Goal: Task Accomplishment & Management: Use online tool/utility

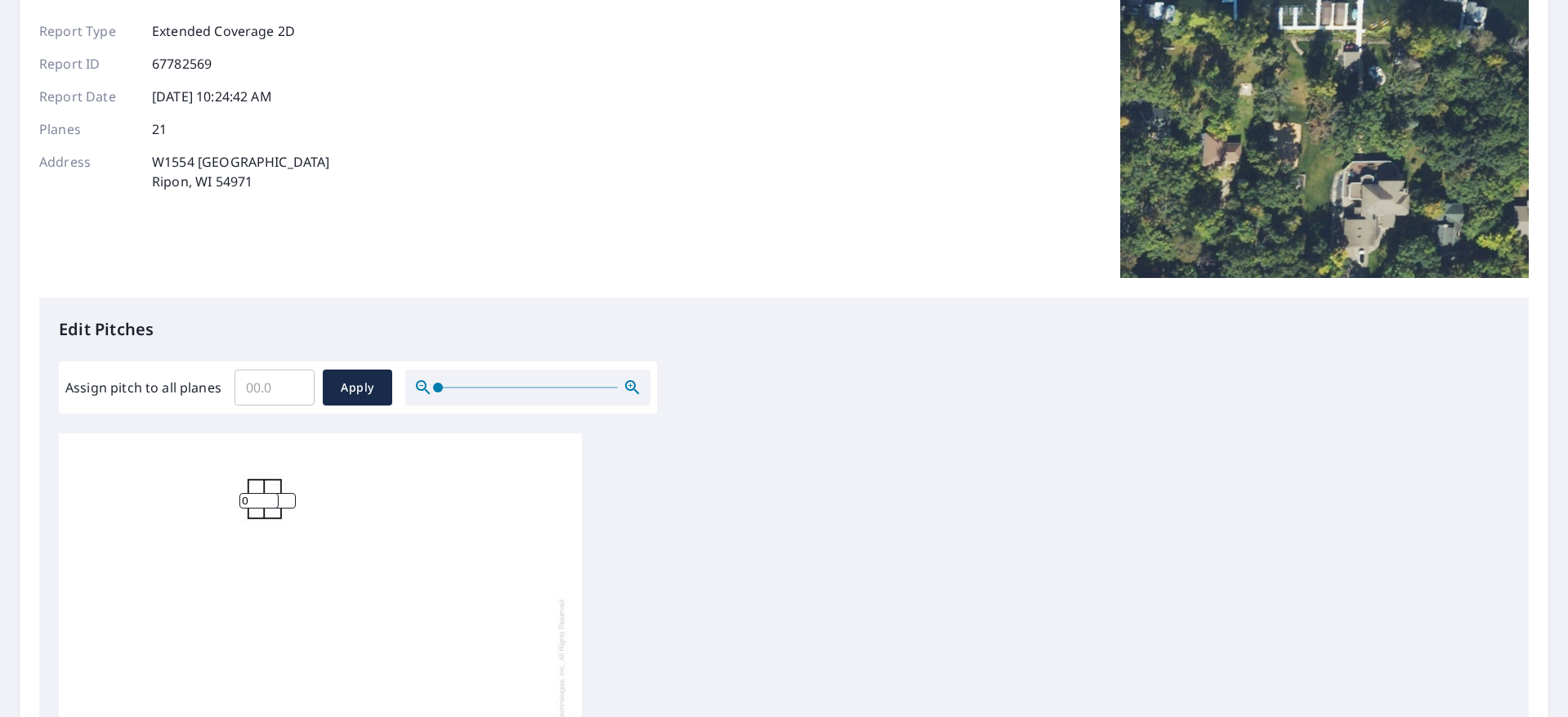
scroll to position [148, 0]
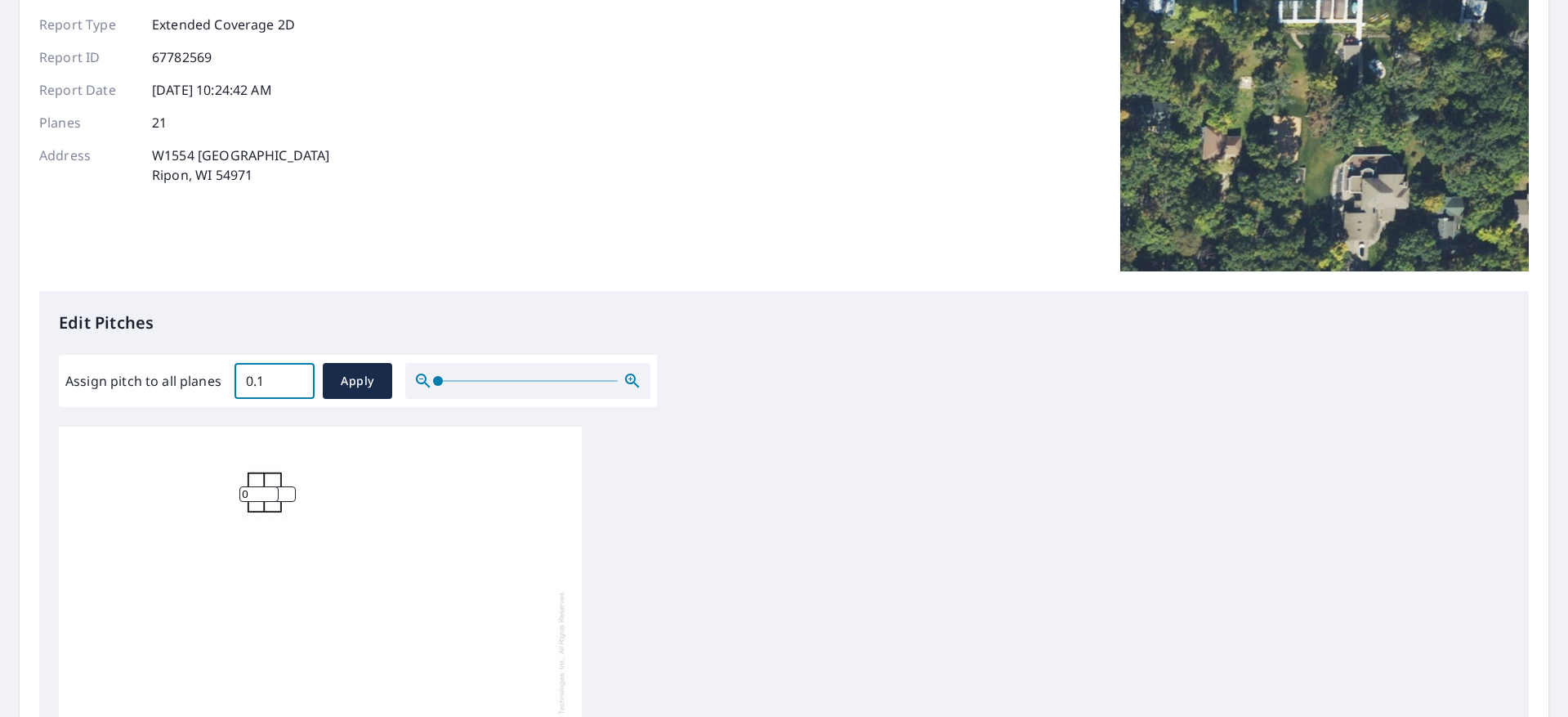
click at [298, 376] on input "0.1" at bounding box center [275, 380] width 80 height 45
click at [298, 376] on input "0.2" at bounding box center [275, 380] width 80 height 45
click at [298, 376] on input "0.3" at bounding box center [275, 380] width 80 height 45
click at [298, 376] on input "0.4" at bounding box center [275, 380] width 80 height 45
click at [298, 376] on input "0.5" at bounding box center [275, 380] width 80 height 45
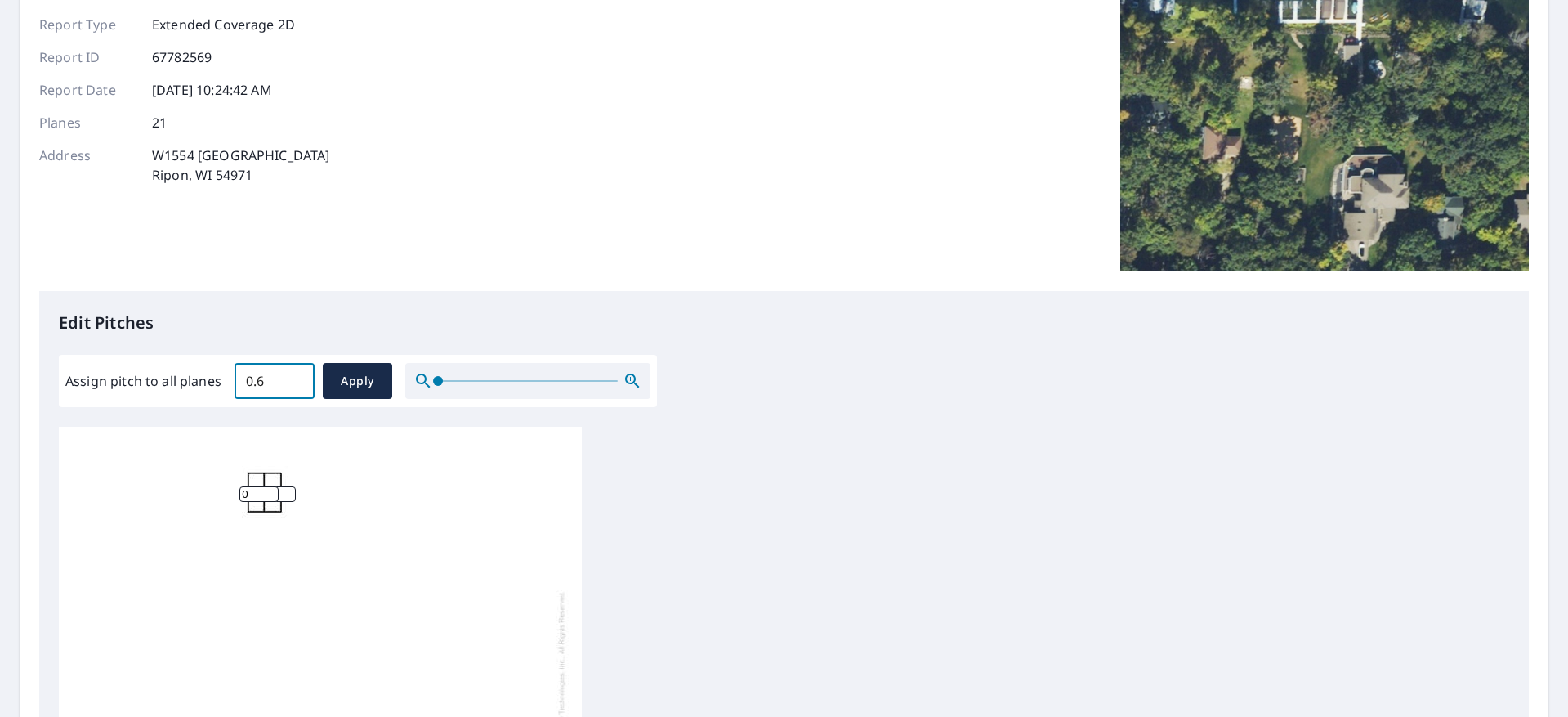
click at [298, 376] on input "0.6" at bounding box center [275, 380] width 80 height 45
drag, startPoint x: 263, startPoint y: 376, endPoint x: 208, endPoint y: 376, distance: 55.0
click at [208, 376] on div "Assign pitch to all planes 0.6 ​ Apply" at bounding box center [358, 381] width 585 height 36
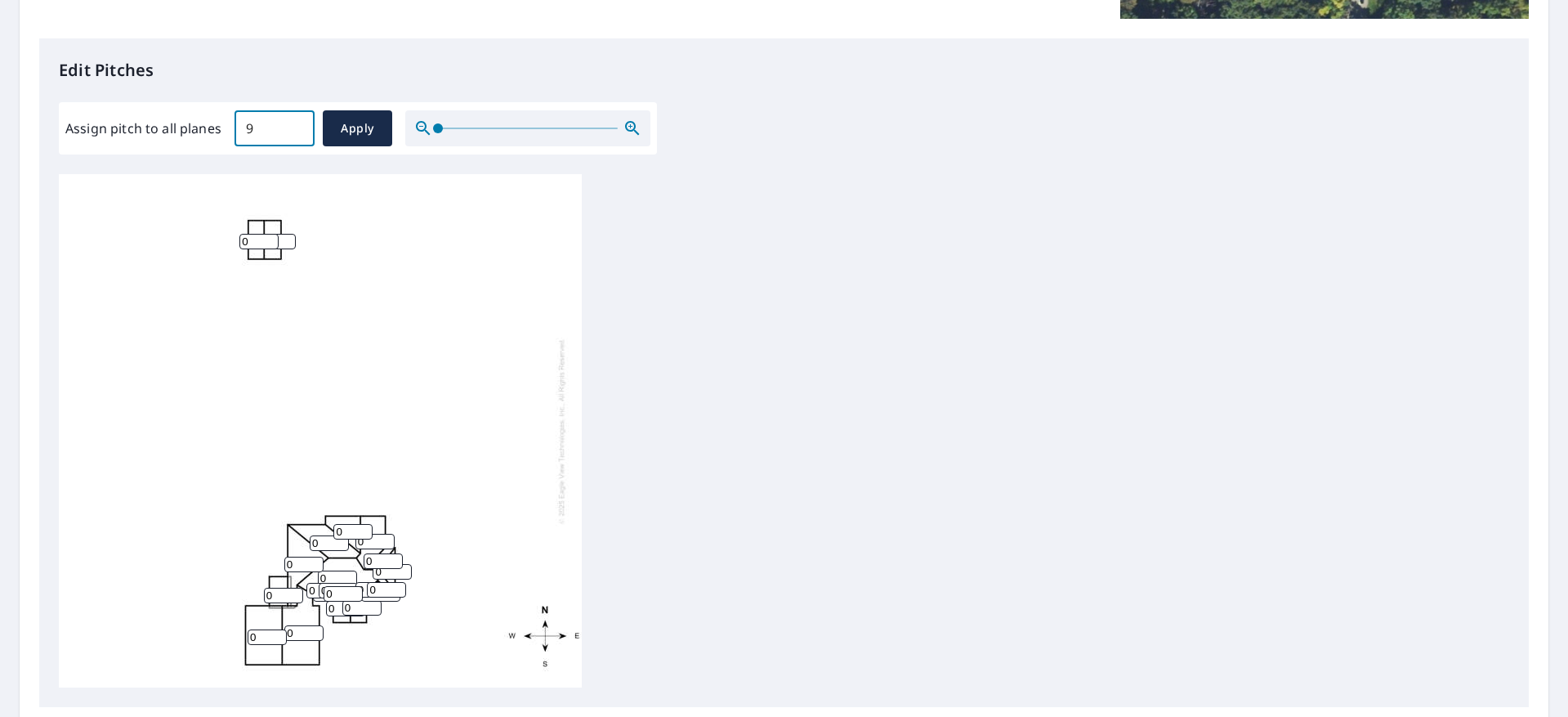
scroll to position [4, 0]
type input "9"
click at [271, 236] on input "1" at bounding box center [259, 237] width 39 height 15
click at [271, 236] on input "2" at bounding box center [259, 237] width 39 height 15
click at [271, 236] on input "3" at bounding box center [259, 237] width 39 height 15
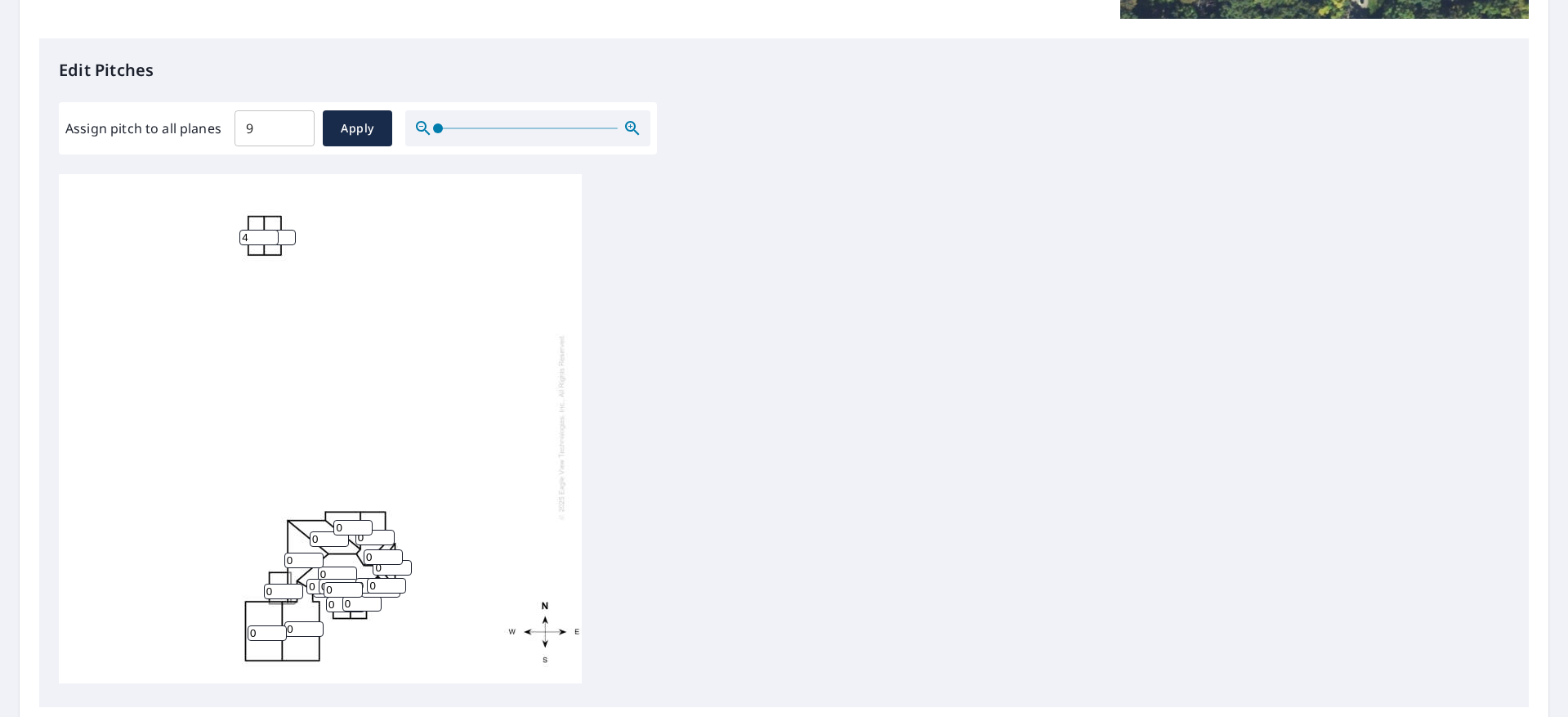
type input "4"
click at [271, 236] on input "4" at bounding box center [259, 237] width 39 height 15
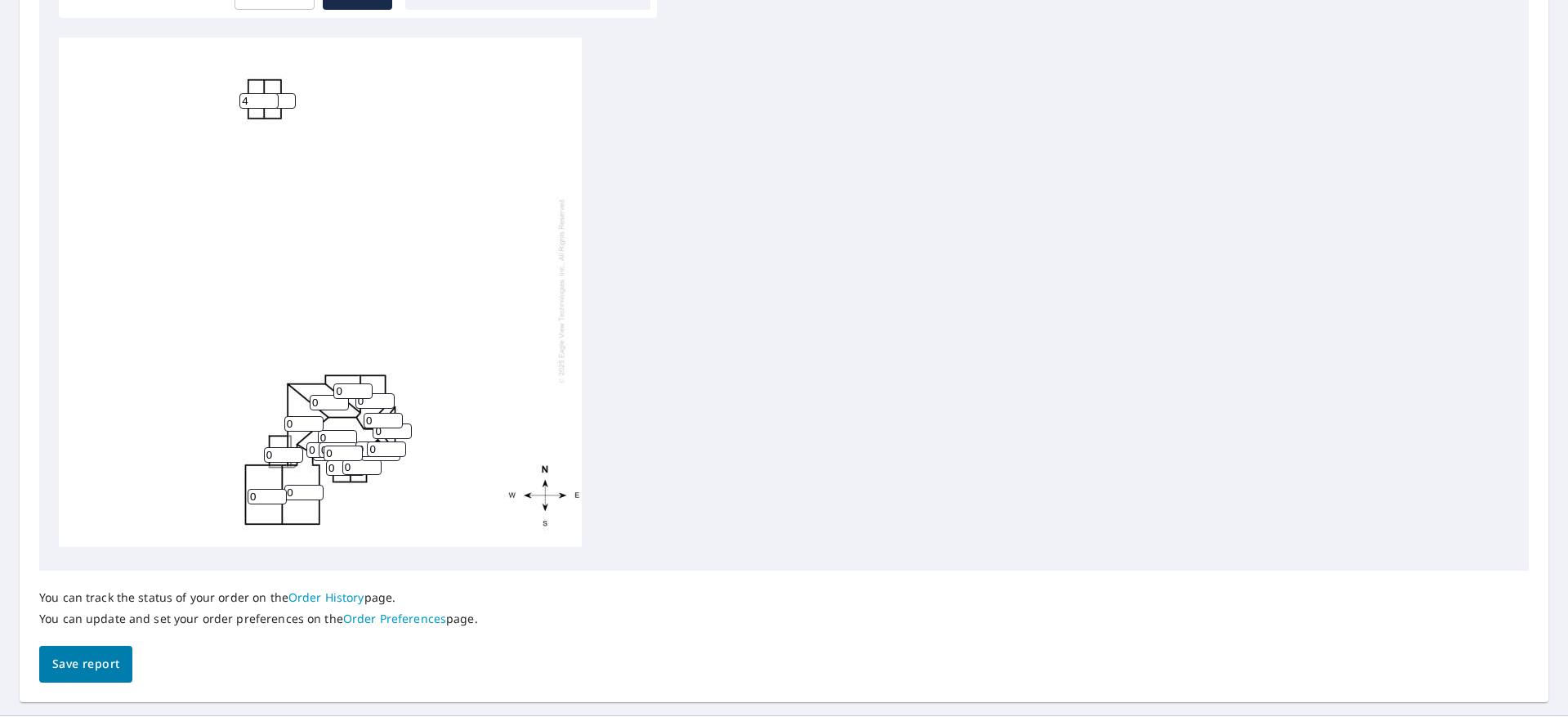
scroll to position [538, 0]
click at [364, 386] on input "1" at bounding box center [353, 389] width 39 height 15
click at [364, 386] on input "2" at bounding box center [353, 389] width 39 height 15
click at [364, 386] on input "3" at bounding box center [353, 389] width 39 height 15
click at [364, 386] on input "4" at bounding box center [353, 389] width 39 height 15
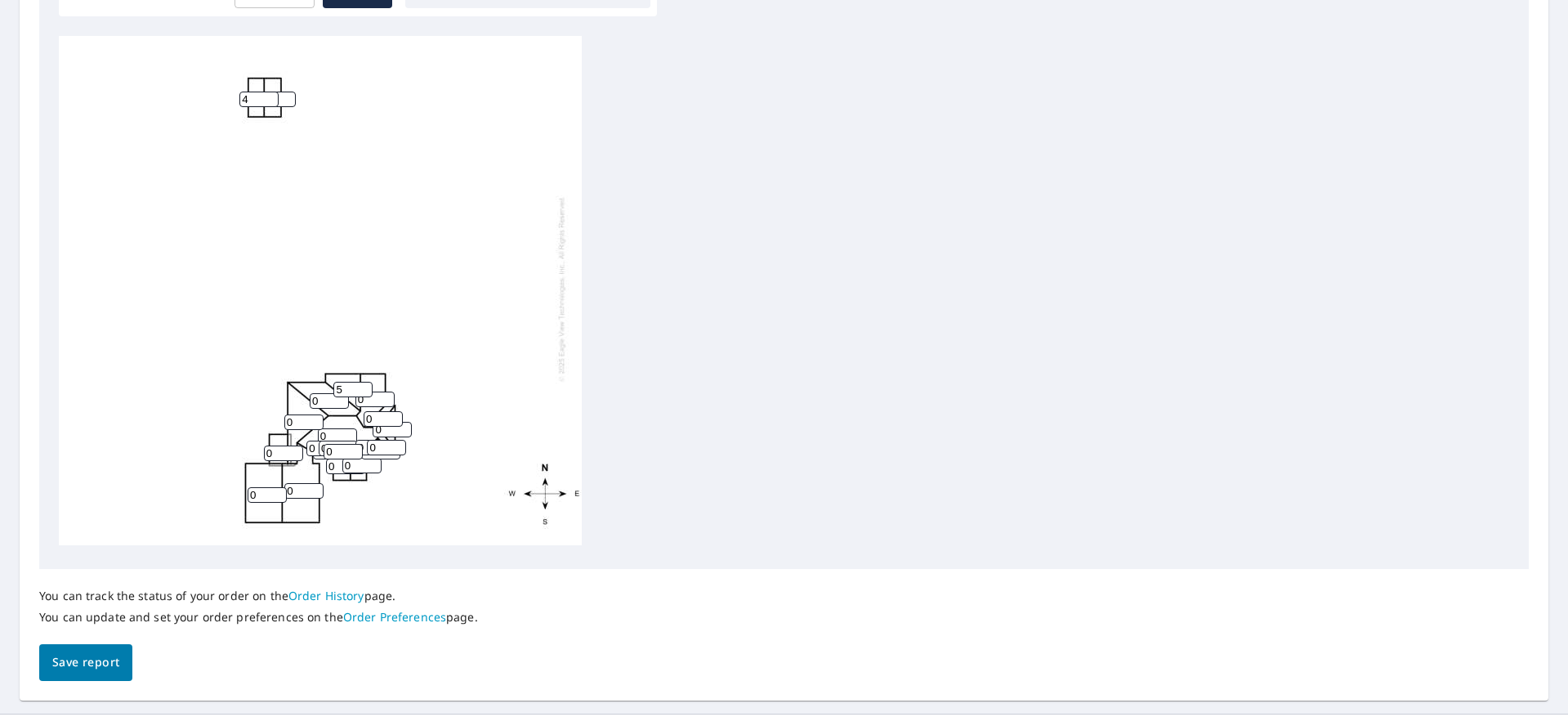
click at [364, 386] on input "5" at bounding box center [353, 389] width 39 height 15
click at [364, 386] on input "6" at bounding box center [353, 389] width 39 height 15
click at [364, 386] on input "7" at bounding box center [353, 389] width 39 height 15
click at [364, 386] on input "8" at bounding box center [353, 389] width 39 height 15
type input "9"
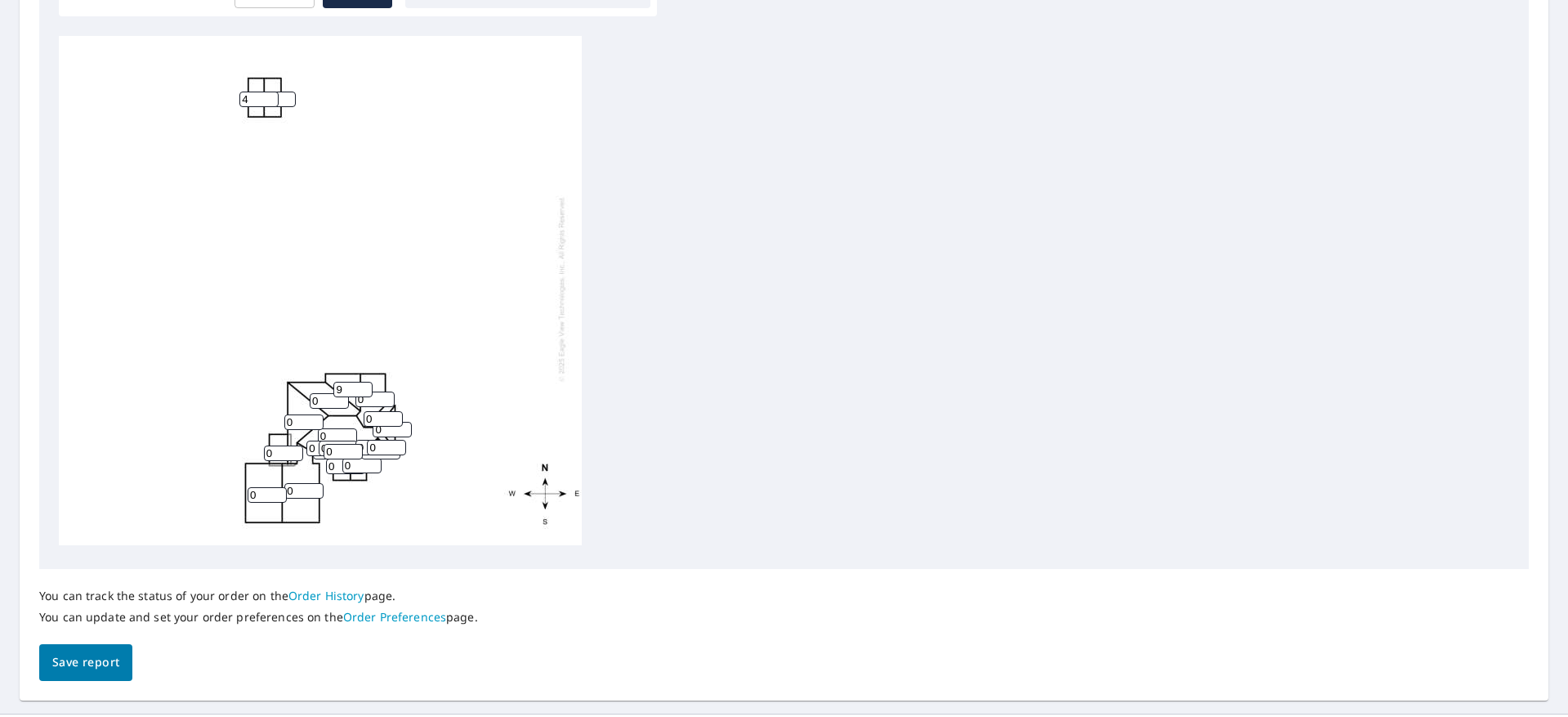
click at [364, 386] on input "9" at bounding box center [353, 389] width 39 height 15
click at [387, 396] on input "1" at bounding box center [375, 399] width 39 height 15
click at [387, 396] on input "2" at bounding box center [375, 399] width 39 height 15
click at [387, 396] on input "3" at bounding box center [375, 399] width 39 height 15
click at [387, 396] on input "4" at bounding box center [375, 399] width 39 height 15
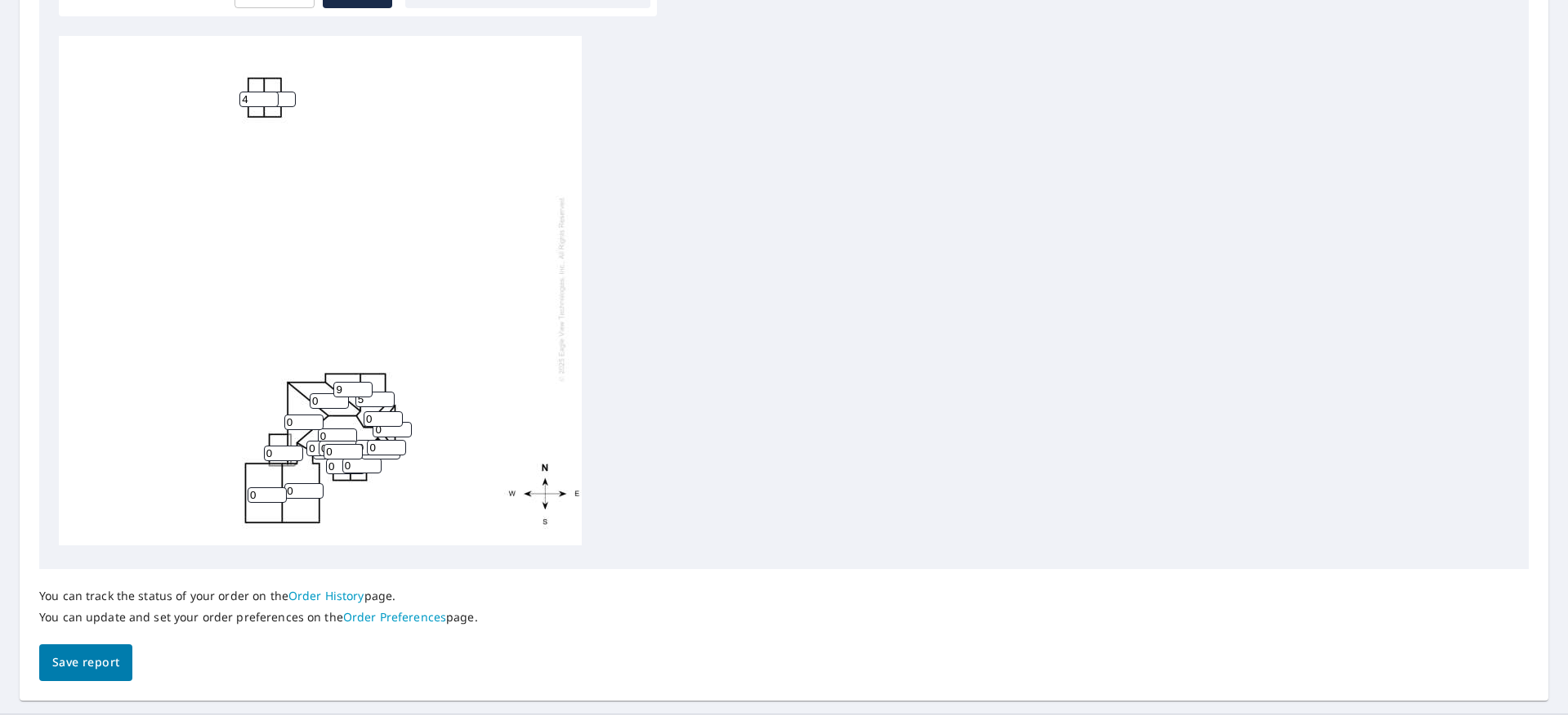
click at [387, 396] on input "5" at bounding box center [375, 399] width 39 height 15
click at [387, 396] on input "6" at bounding box center [375, 399] width 39 height 15
click at [387, 396] on input "7" at bounding box center [375, 399] width 39 height 15
click at [387, 396] on input "8" at bounding box center [375, 399] width 39 height 15
type input "9"
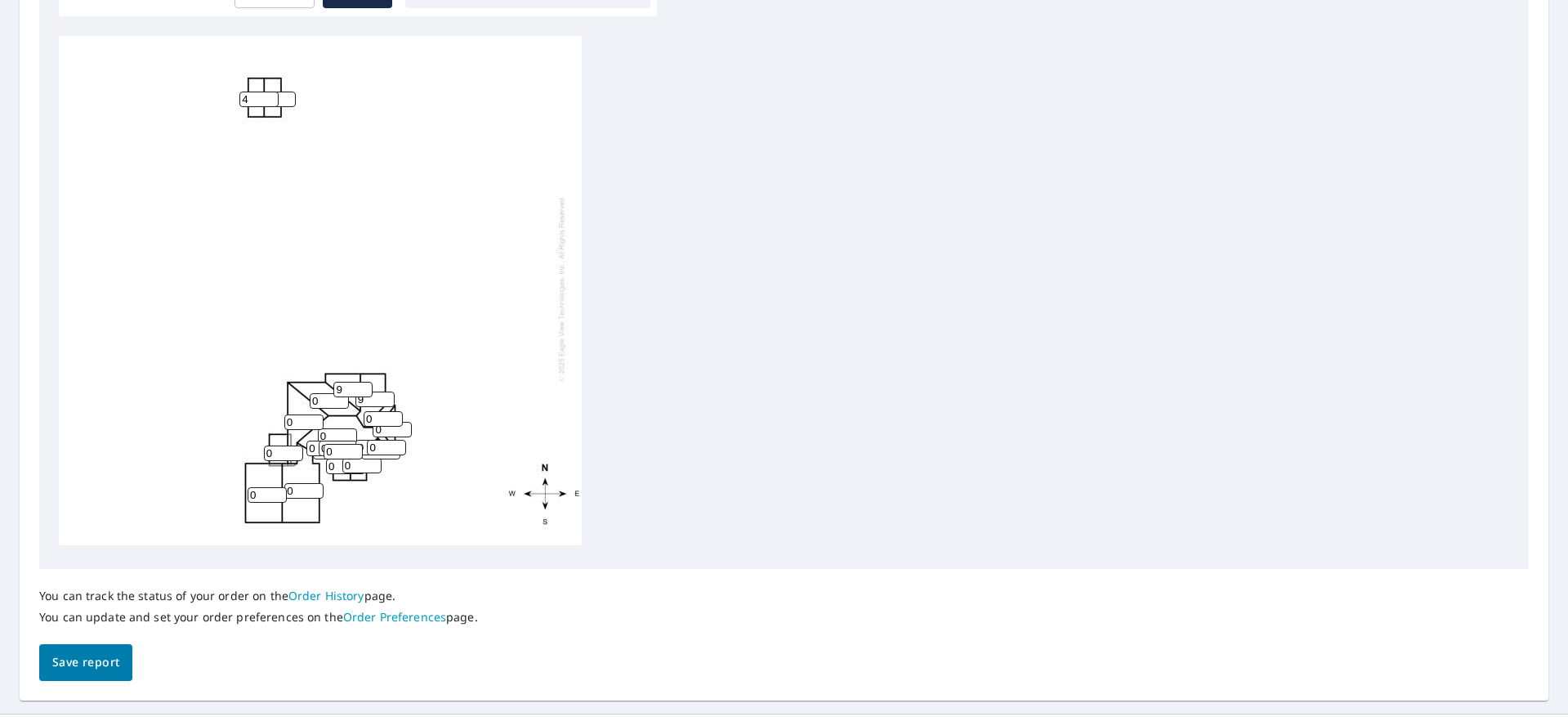
click at [387, 396] on input "9" at bounding box center [375, 399] width 39 height 15
click at [340, 399] on input "1" at bounding box center [329, 400] width 39 height 15
click at [340, 399] on input "2" at bounding box center [329, 400] width 39 height 15
click at [340, 399] on input "3" at bounding box center [329, 400] width 39 height 15
click at [340, 399] on input "4" at bounding box center [329, 400] width 39 height 15
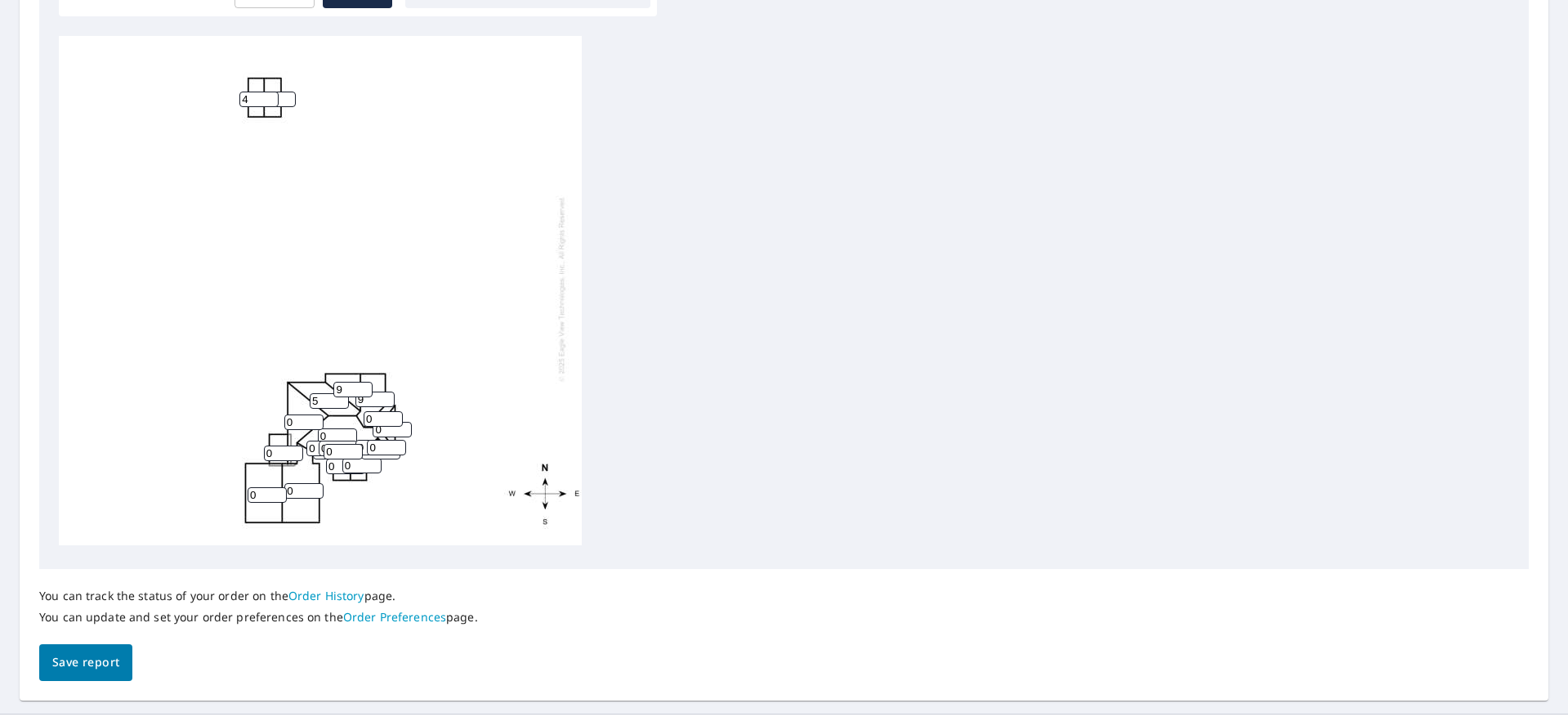
click at [340, 399] on input "5" at bounding box center [329, 400] width 39 height 15
click at [340, 399] on input "6" at bounding box center [329, 400] width 39 height 15
click at [340, 399] on input "7" at bounding box center [329, 400] width 39 height 15
click at [340, 399] on input "8" at bounding box center [329, 400] width 39 height 15
type input "9"
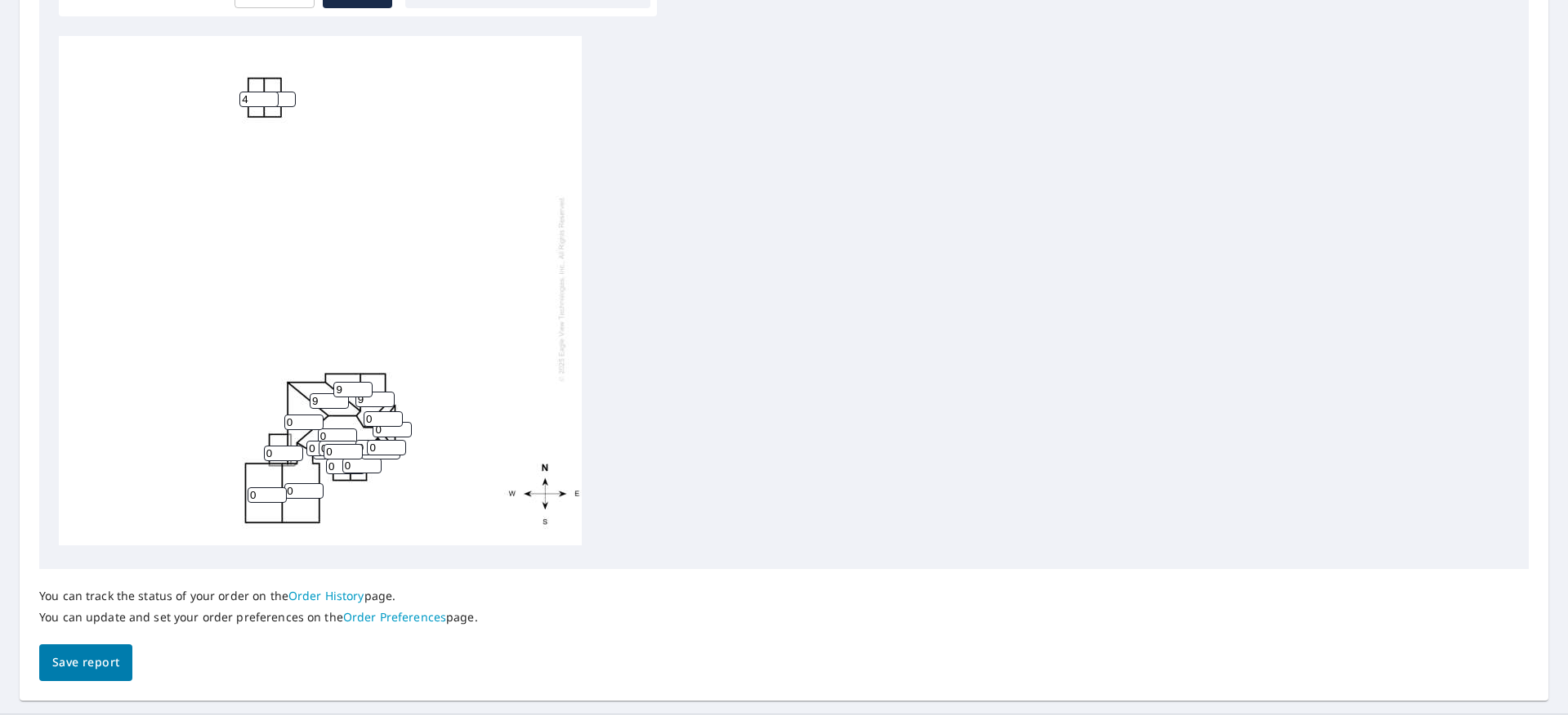
click at [340, 399] on input "9" at bounding box center [329, 400] width 39 height 15
click at [316, 422] on input "1" at bounding box center [304, 422] width 39 height 15
click at [316, 422] on input "2" at bounding box center [304, 422] width 39 height 15
click at [316, 422] on input "3" at bounding box center [304, 422] width 39 height 15
click at [316, 422] on input "4" at bounding box center [304, 422] width 39 height 15
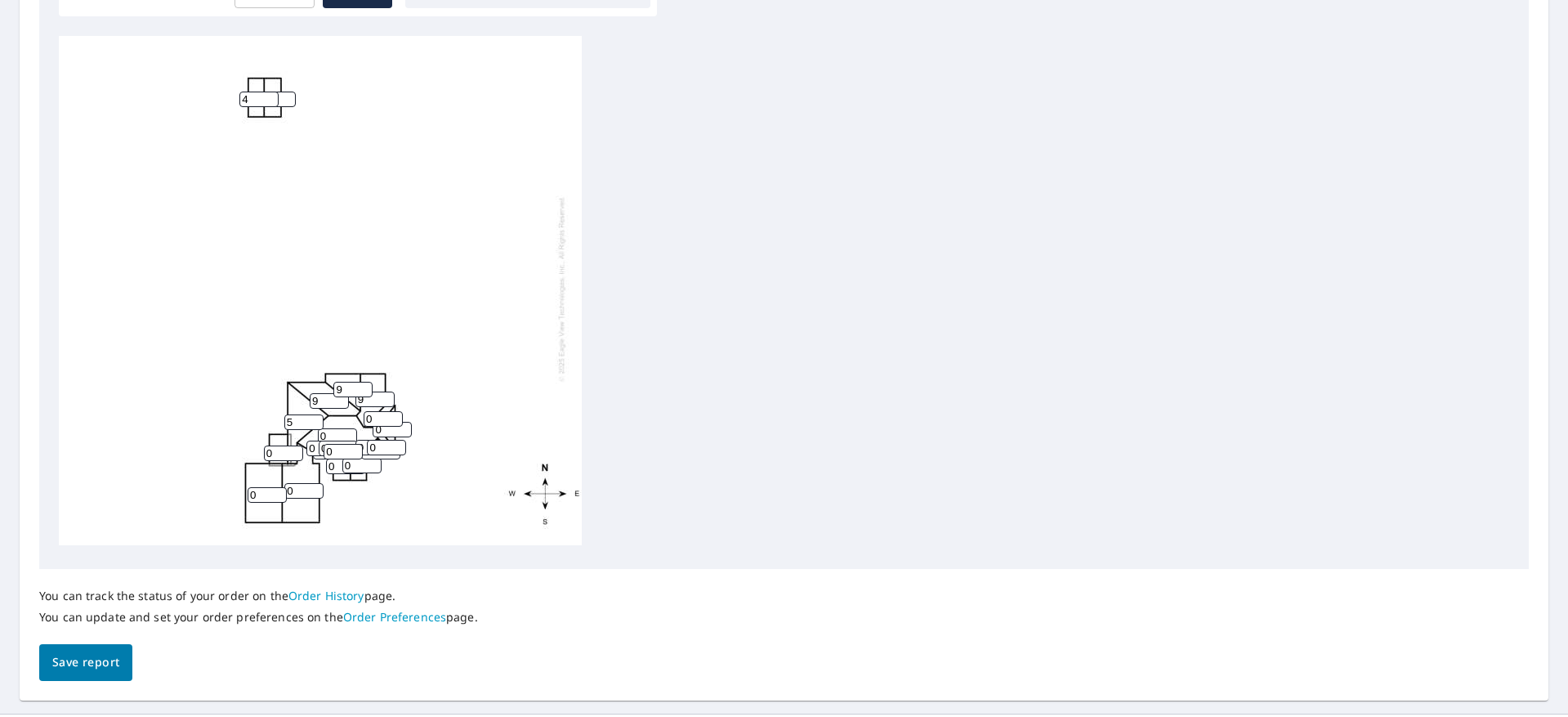
click at [316, 422] on input "5" at bounding box center [304, 422] width 39 height 15
click at [316, 422] on input "6" at bounding box center [304, 422] width 39 height 15
click at [316, 422] on input "7" at bounding box center [304, 422] width 39 height 15
click at [316, 422] on input "8" at bounding box center [304, 422] width 39 height 15
type input "9"
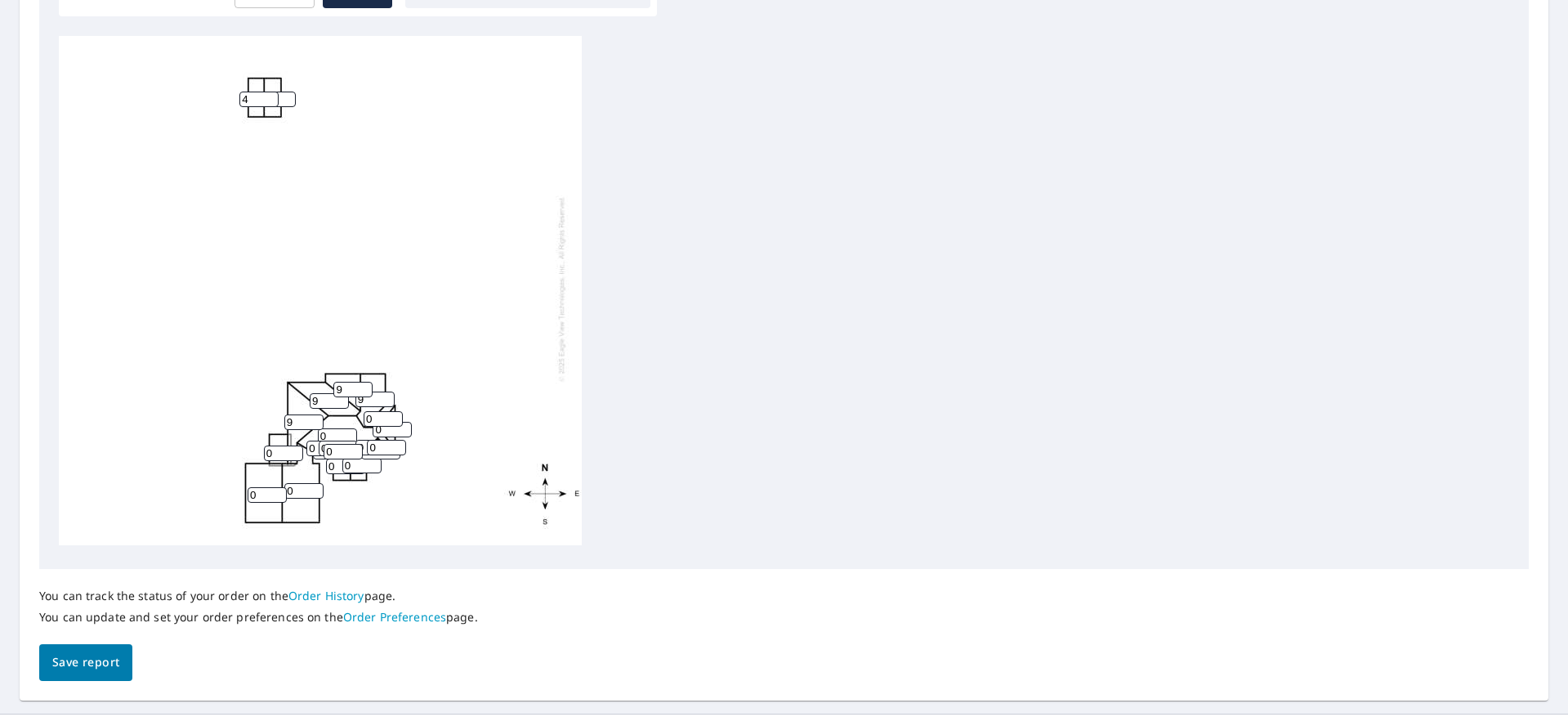
click at [316, 422] on input "9" at bounding box center [304, 422] width 39 height 15
click at [346, 434] on input "1" at bounding box center [337, 435] width 39 height 15
click at [346, 434] on input "2" at bounding box center [337, 435] width 39 height 15
click at [346, 434] on input "3" at bounding box center [337, 435] width 39 height 15
click at [346, 434] on input "4" at bounding box center [337, 435] width 39 height 15
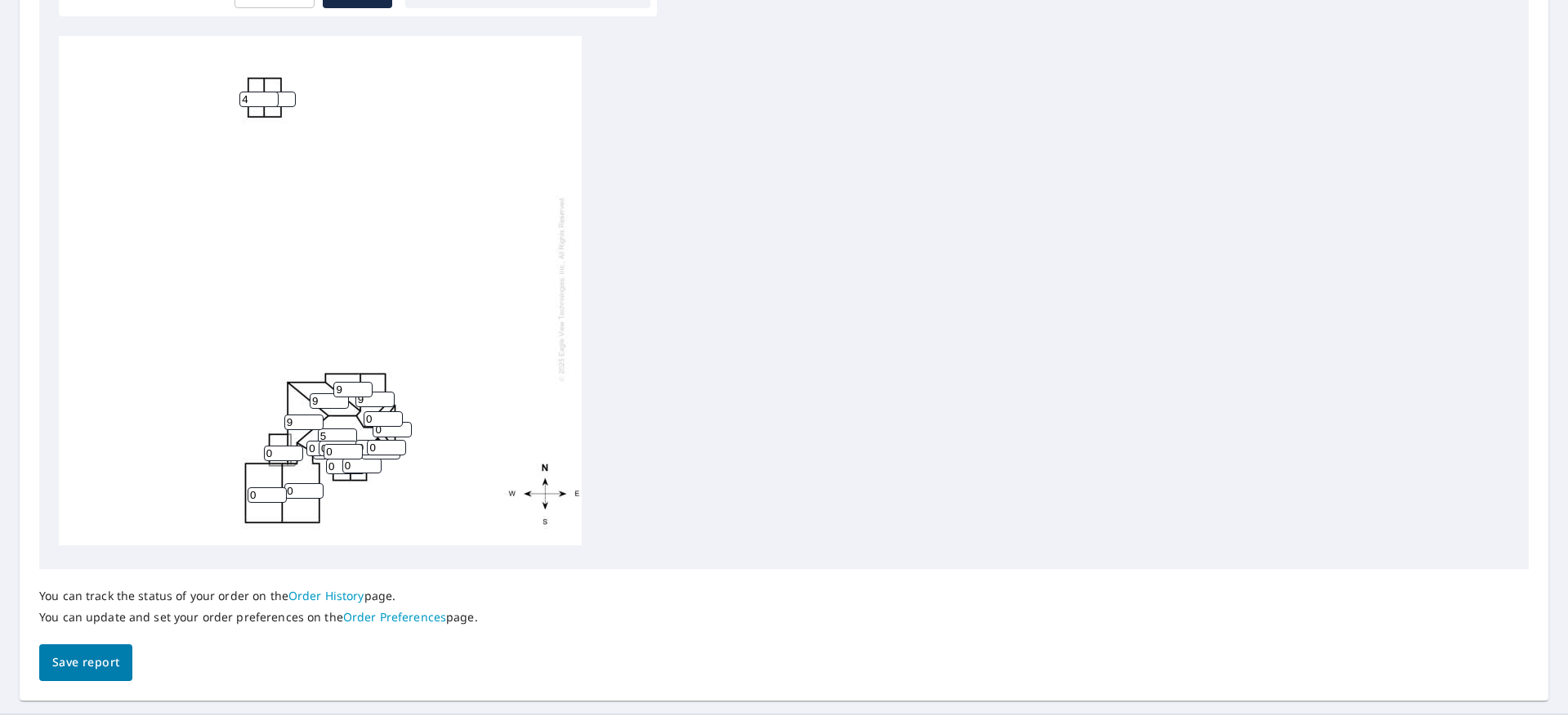
click at [346, 434] on input "5" at bounding box center [337, 435] width 39 height 15
click at [346, 434] on input "6" at bounding box center [337, 435] width 39 height 15
click at [346, 434] on input "7" at bounding box center [337, 435] width 39 height 15
click at [346, 434] on input "8" at bounding box center [337, 435] width 39 height 15
type input "9"
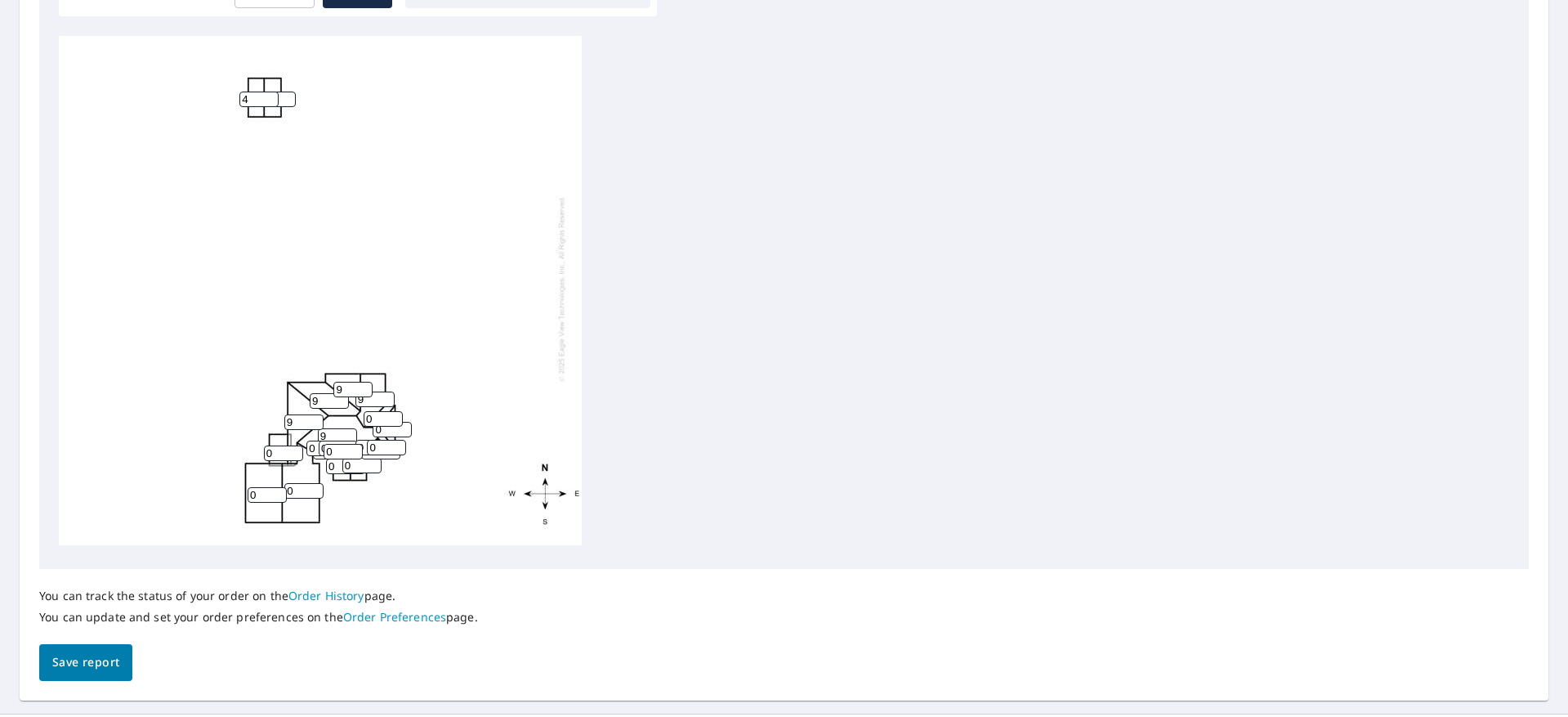
click at [346, 434] on input "9" at bounding box center [337, 435] width 39 height 15
click at [396, 417] on input "1" at bounding box center [383, 418] width 39 height 15
click at [396, 417] on input "2" at bounding box center [383, 418] width 39 height 15
click at [396, 417] on input "3" at bounding box center [383, 418] width 39 height 15
click at [396, 417] on input "4" at bounding box center [383, 418] width 39 height 15
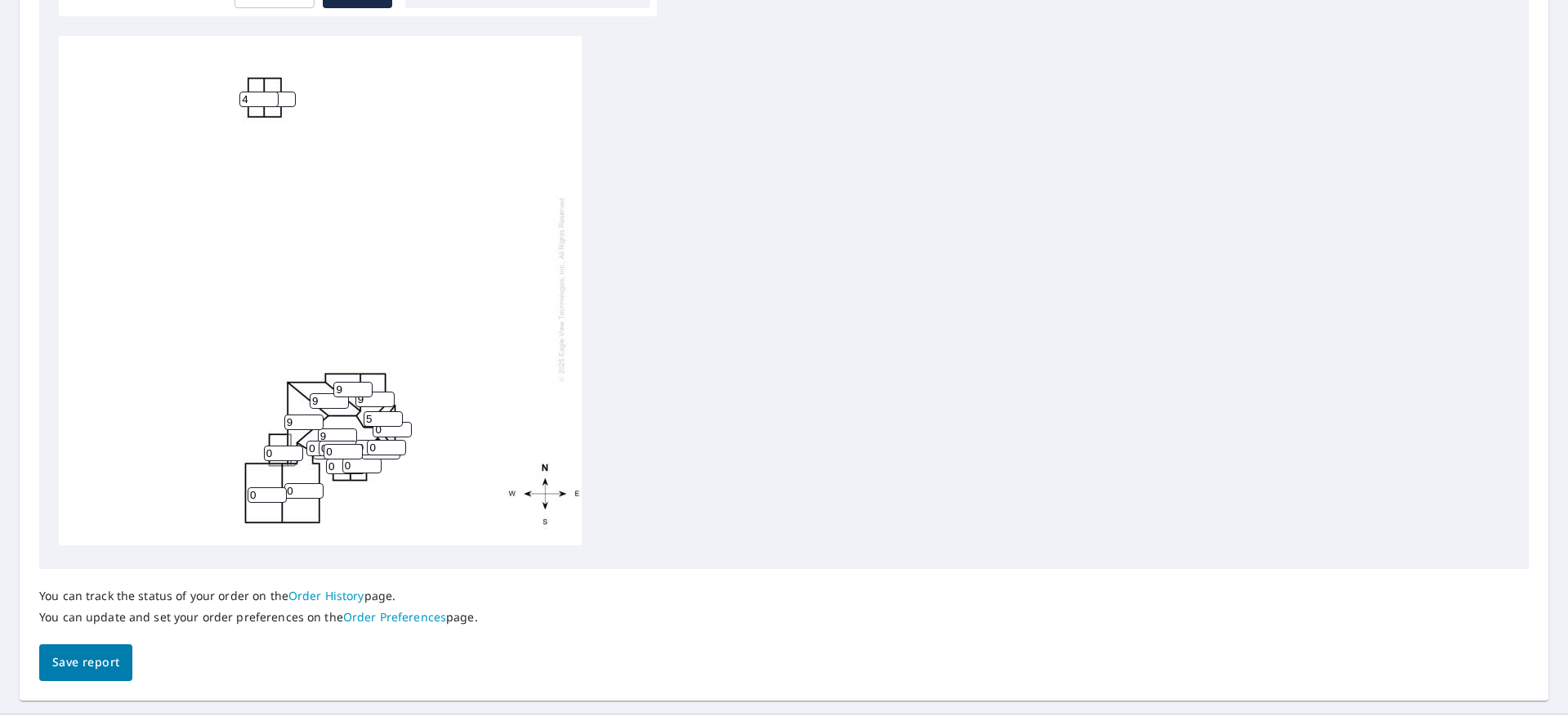
click at [396, 417] on input "5" at bounding box center [383, 418] width 39 height 15
click at [396, 417] on input "6" at bounding box center [383, 418] width 39 height 15
click at [396, 417] on input "7" at bounding box center [383, 418] width 39 height 15
click at [396, 417] on input "8" at bounding box center [383, 418] width 39 height 15
type input "9"
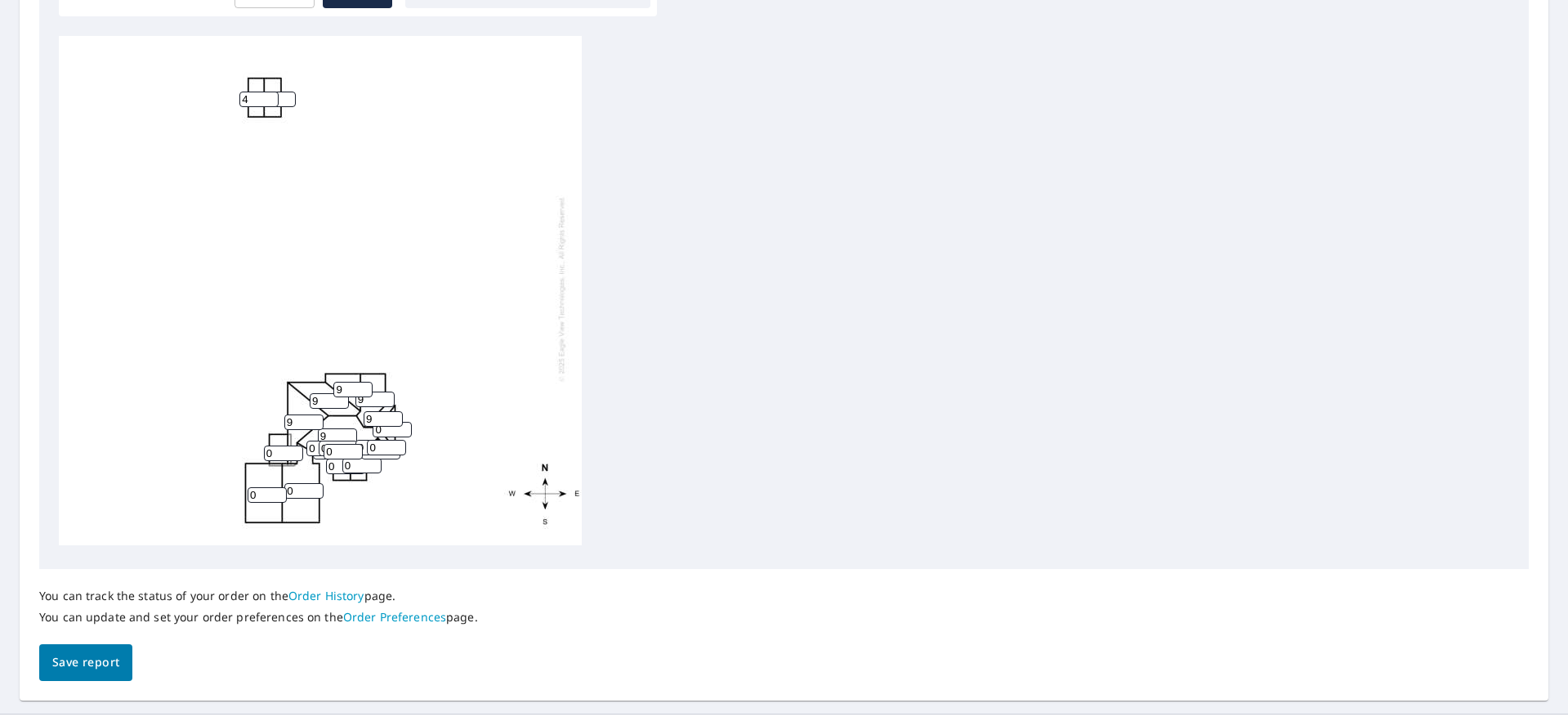
click at [396, 417] on input "9" at bounding box center [383, 418] width 39 height 15
click at [406, 425] on input "1" at bounding box center [392, 429] width 39 height 15
click at [406, 425] on input "2" at bounding box center [392, 429] width 39 height 15
click at [406, 425] on input "3" at bounding box center [392, 429] width 39 height 15
click at [406, 425] on input "4" at bounding box center [392, 429] width 39 height 15
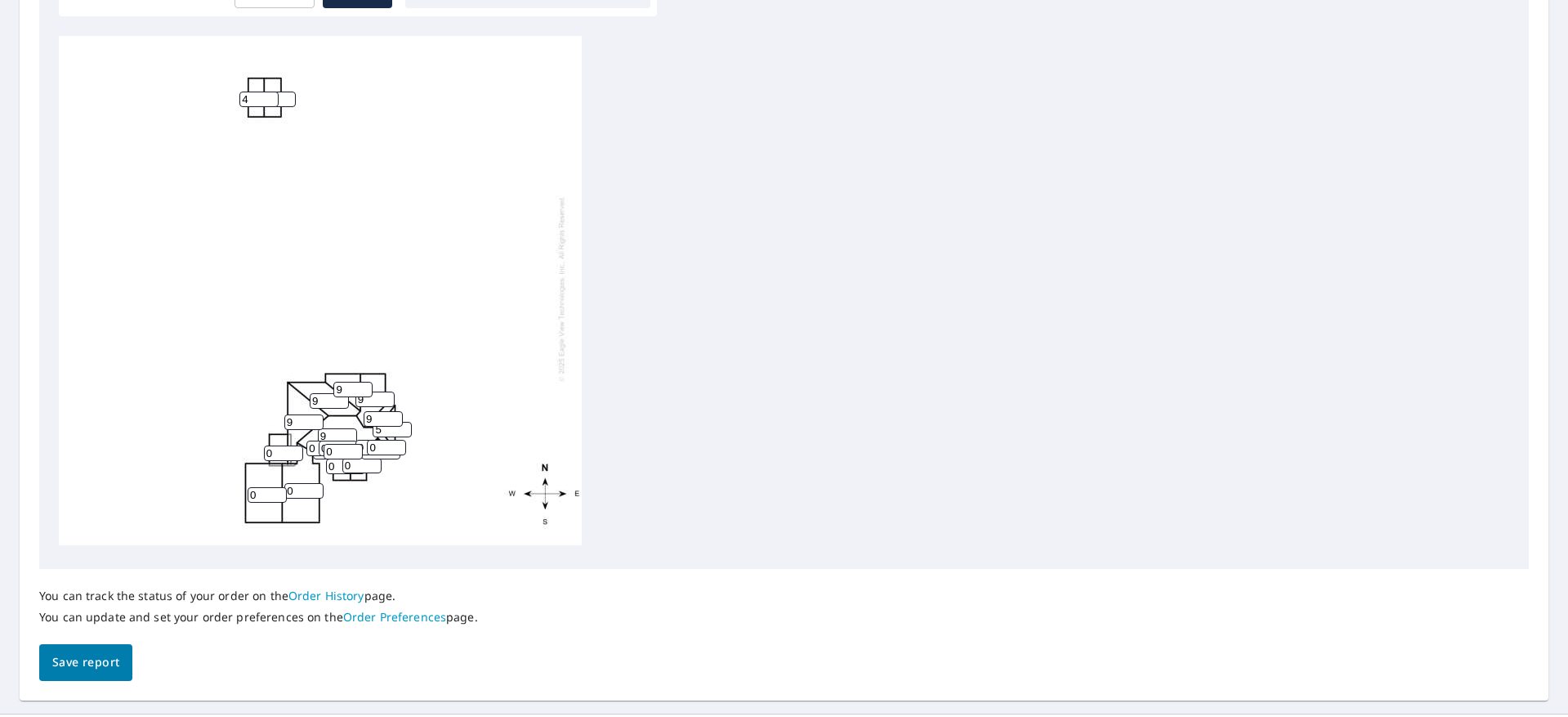
click at [406, 425] on input "5" at bounding box center [392, 429] width 39 height 15
click at [406, 425] on input "6" at bounding box center [392, 429] width 39 height 15
click at [406, 425] on input "7" at bounding box center [392, 429] width 39 height 15
click at [406, 425] on input "8" at bounding box center [392, 429] width 39 height 15
type input "9"
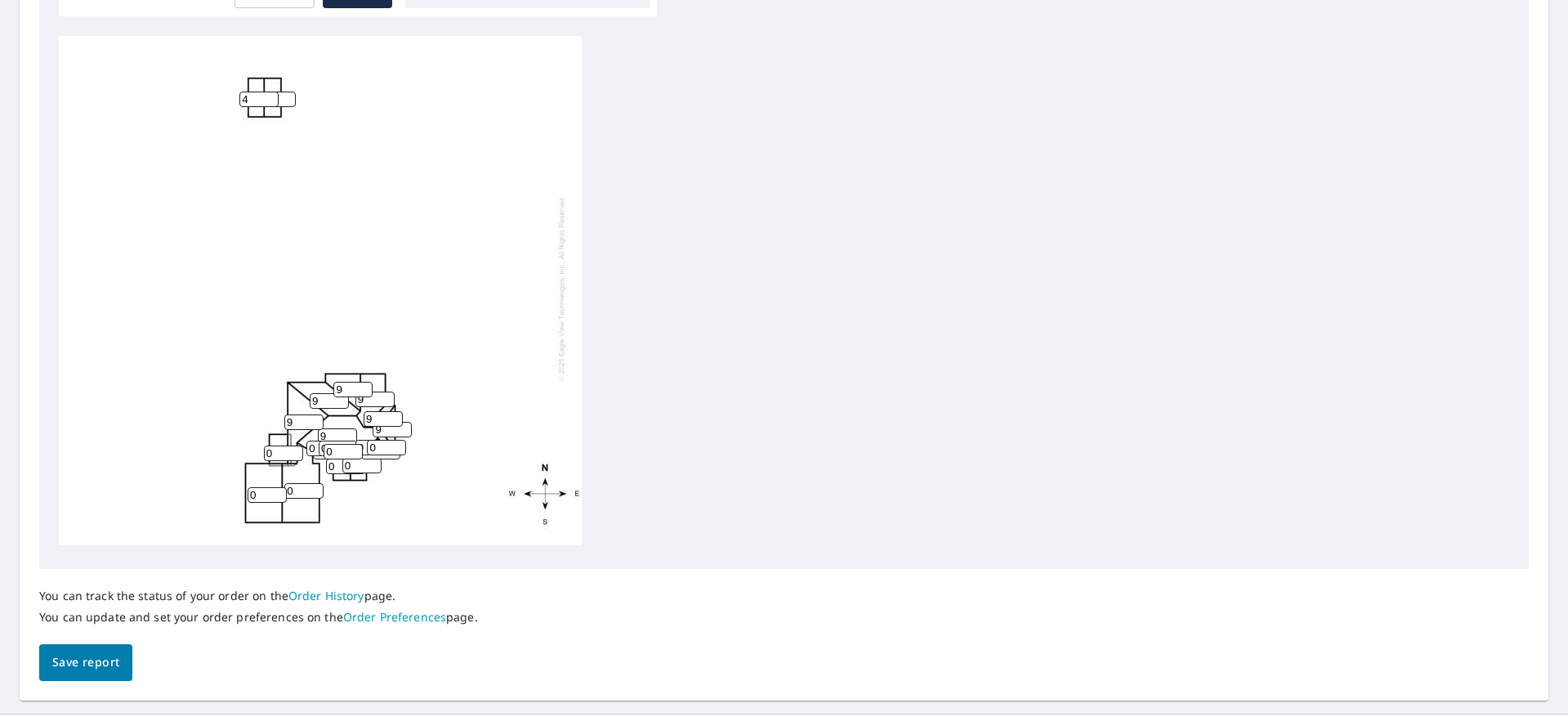
click at [406, 425] on input "9" at bounding box center [392, 429] width 39 height 15
click at [396, 446] on input "1" at bounding box center [386, 447] width 39 height 15
click at [396, 446] on input "2" at bounding box center [386, 447] width 39 height 15
click at [396, 446] on input "3" at bounding box center [386, 447] width 39 height 15
click at [396, 446] on input "4" at bounding box center [386, 447] width 39 height 15
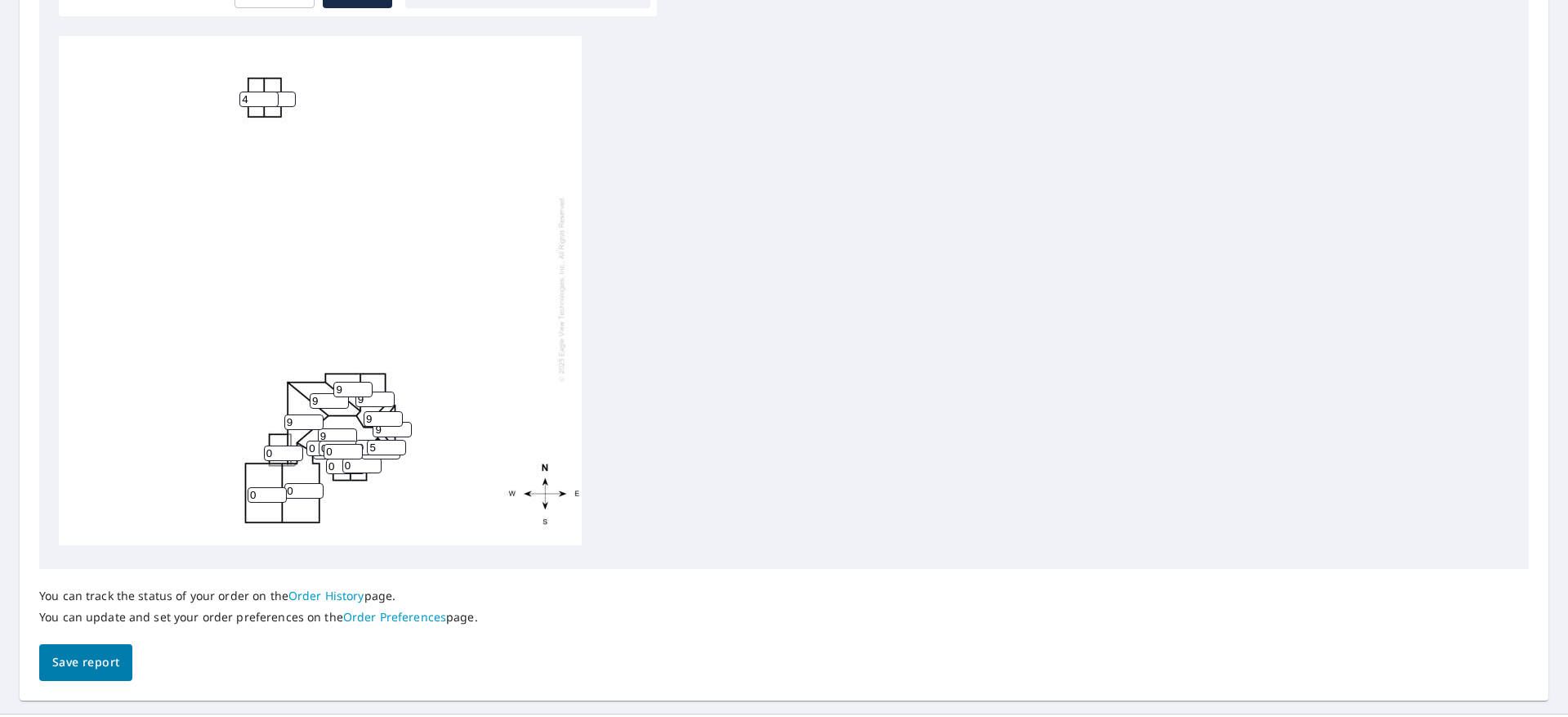
click at [396, 446] on input "5" at bounding box center [386, 447] width 39 height 15
click at [396, 446] on input "6" at bounding box center [386, 447] width 39 height 15
click at [396, 446] on input "7" at bounding box center [386, 447] width 39 height 15
click at [396, 446] on input "8" at bounding box center [386, 447] width 39 height 15
type input "9"
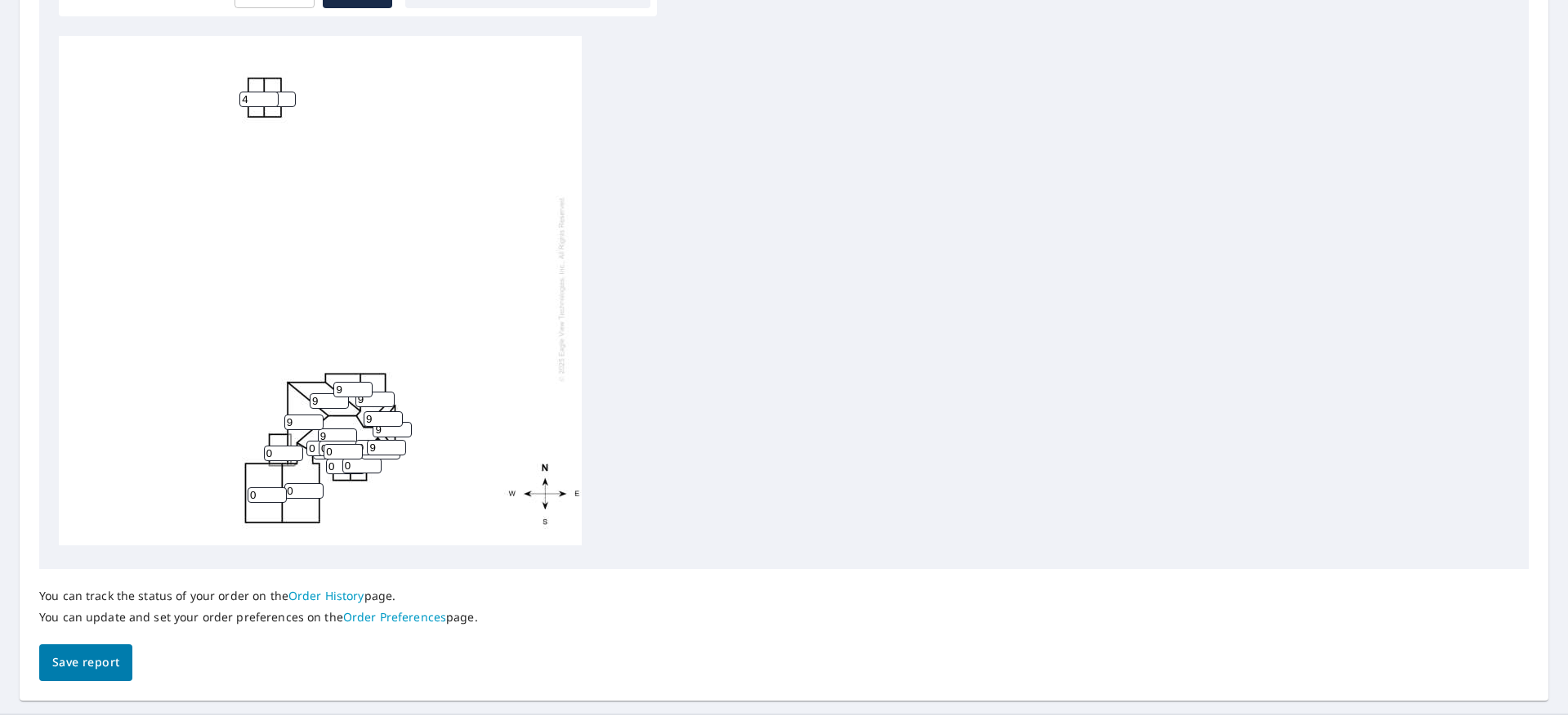
click at [396, 446] on input "9" at bounding box center [386, 447] width 39 height 15
click at [377, 462] on input "1" at bounding box center [362, 464] width 39 height 15
click at [377, 462] on input "2" at bounding box center [362, 464] width 39 height 15
click at [377, 462] on input "3" at bounding box center [362, 464] width 39 height 15
click at [377, 462] on input "4" at bounding box center [362, 464] width 39 height 15
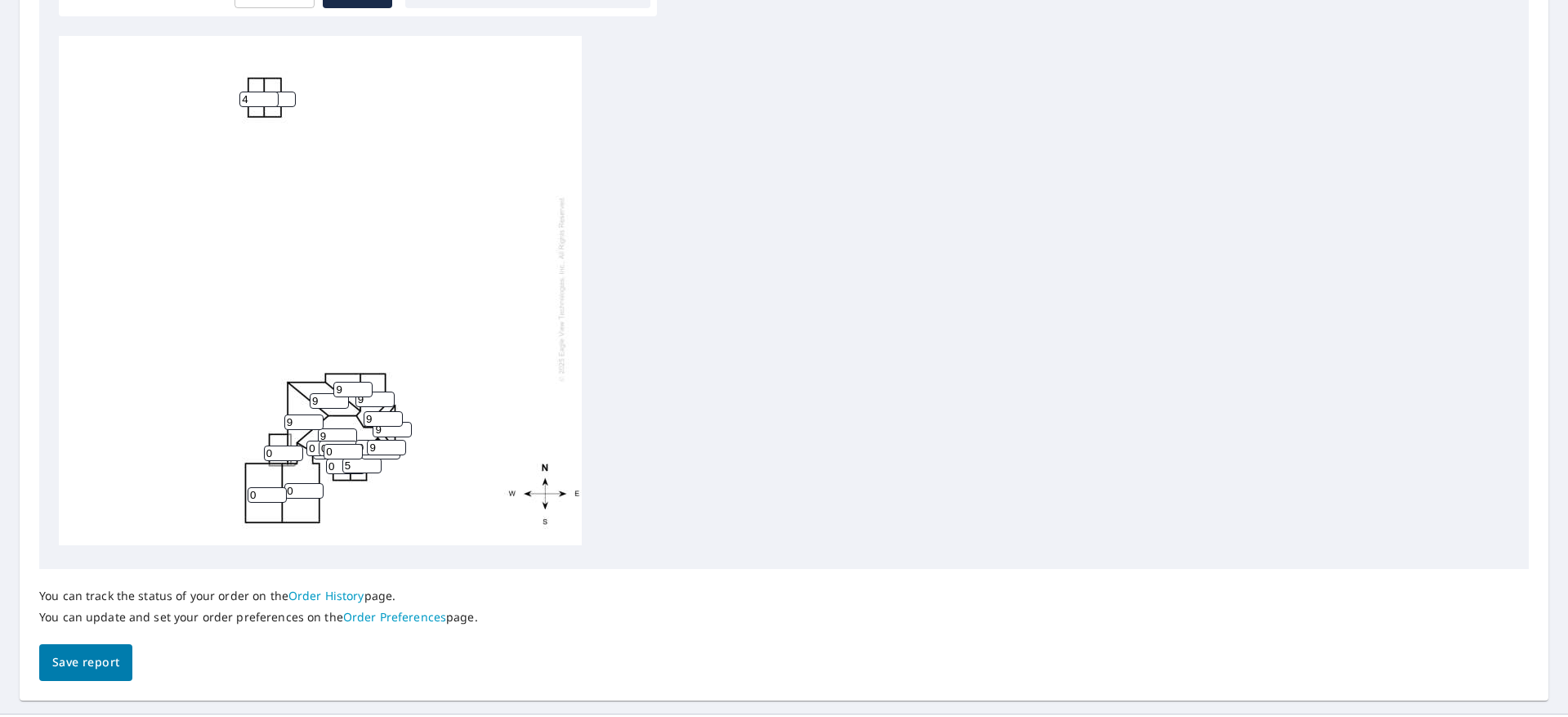
click at [377, 462] on input "5" at bounding box center [362, 464] width 39 height 15
click at [377, 462] on input "6" at bounding box center [362, 464] width 39 height 15
click at [377, 462] on input "7" at bounding box center [362, 464] width 39 height 15
click at [377, 462] on input "8" at bounding box center [362, 464] width 39 height 15
type input "9"
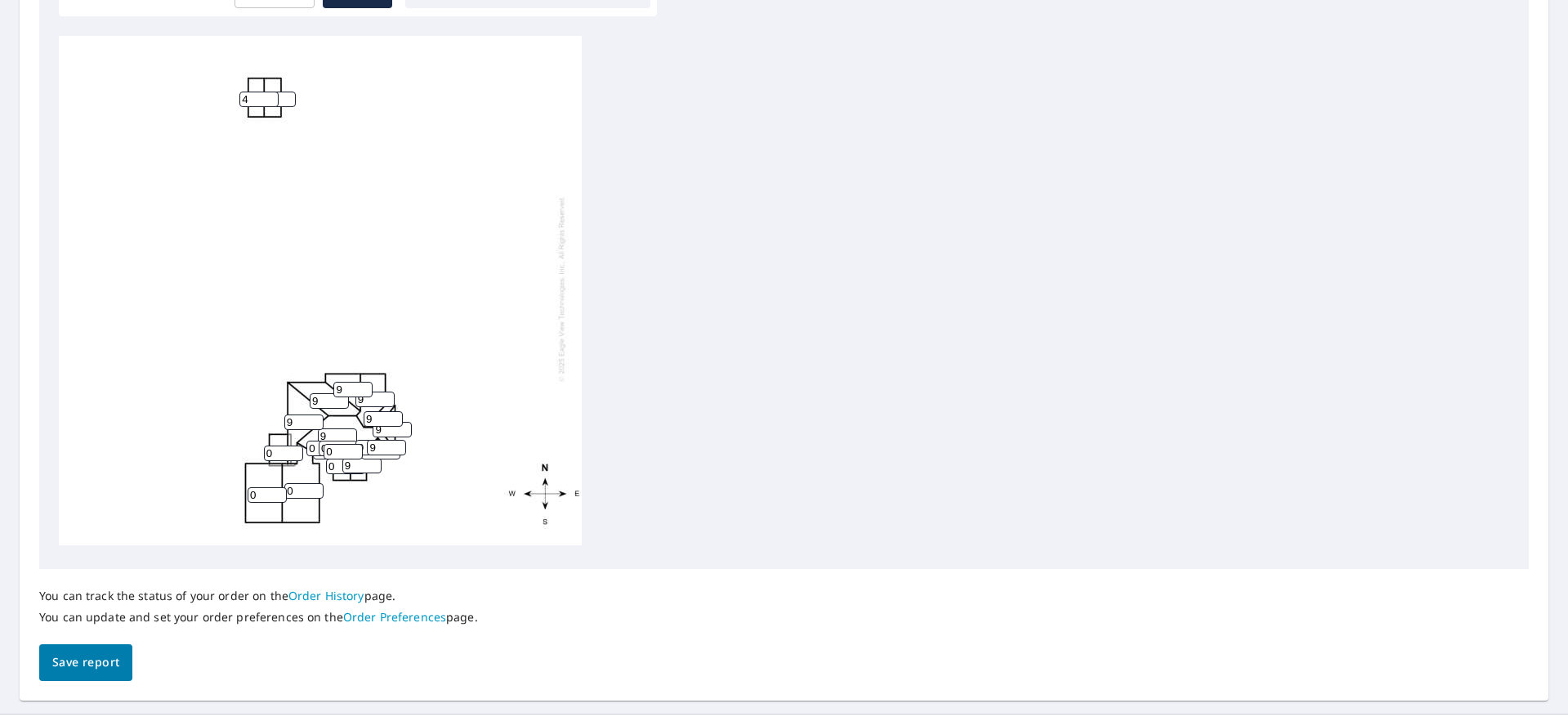
click at [377, 462] on input "9" at bounding box center [362, 464] width 39 height 15
click at [356, 448] on input "1" at bounding box center [343, 451] width 39 height 15
click at [356, 448] on input "2" at bounding box center [343, 451] width 39 height 15
click at [356, 448] on input "3" at bounding box center [343, 451] width 39 height 15
click at [356, 448] on input "4" at bounding box center [343, 451] width 39 height 15
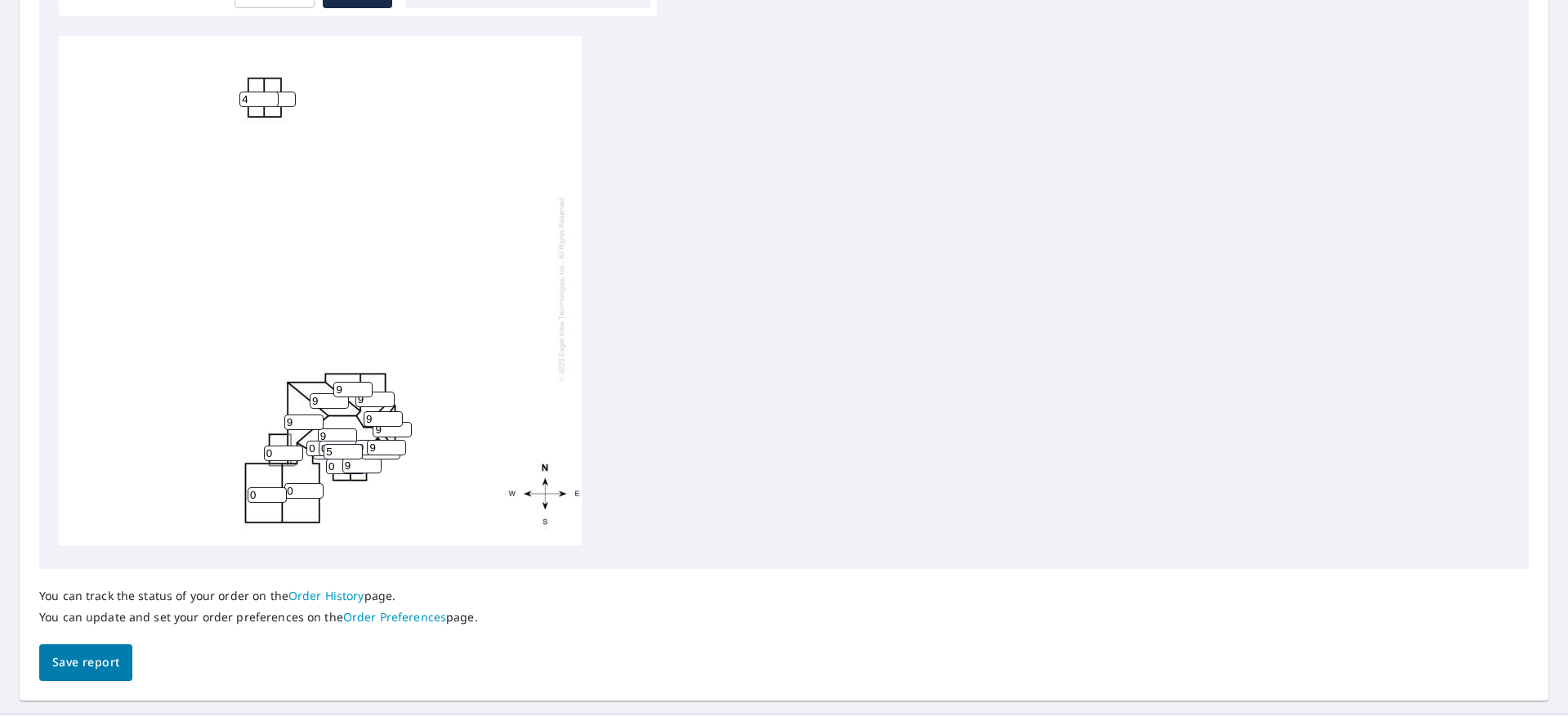
click at [356, 448] on input "5" at bounding box center [343, 451] width 39 height 15
click at [356, 448] on input "6" at bounding box center [343, 451] width 39 height 15
click at [356, 448] on input "7" at bounding box center [343, 451] width 39 height 15
click at [356, 448] on input "8" at bounding box center [343, 451] width 39 height 15
type input "9"
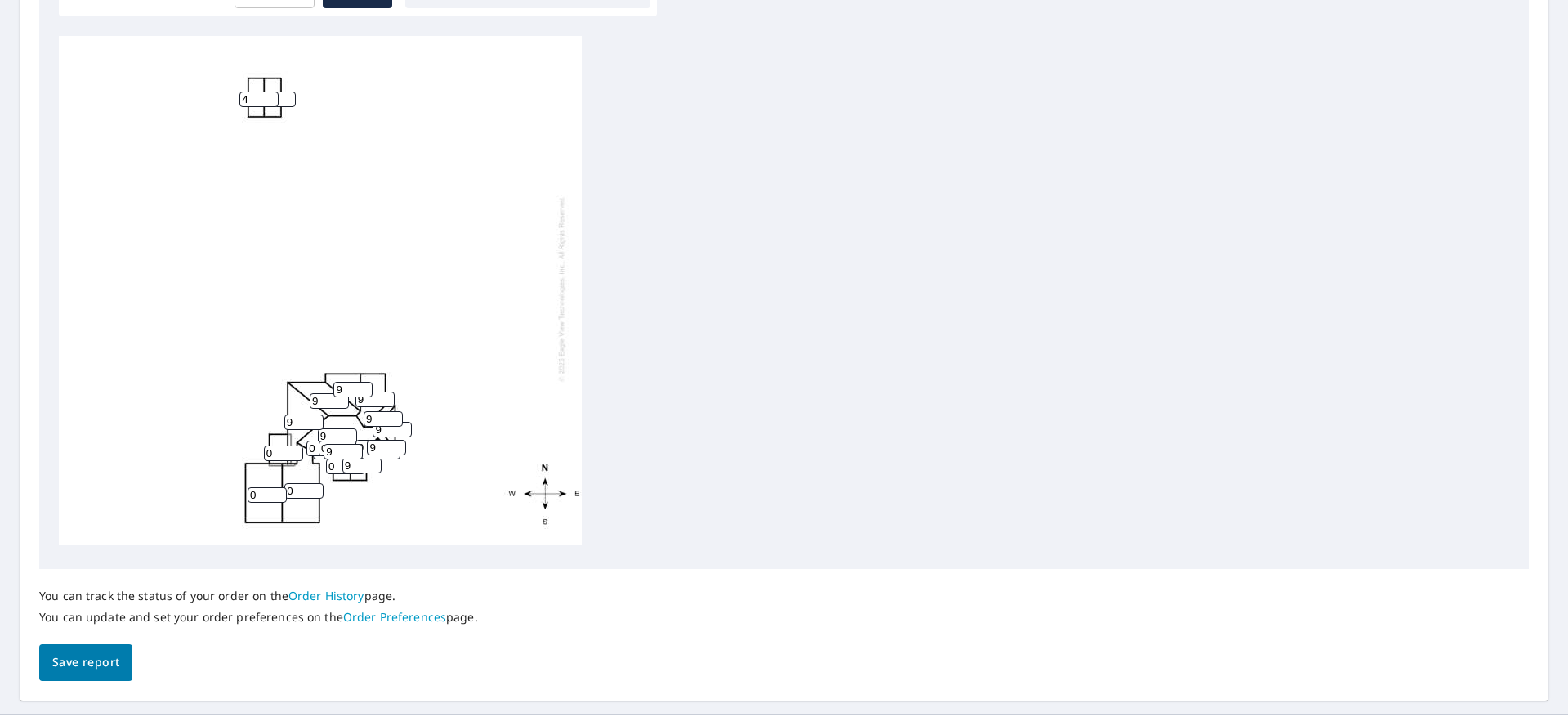
click at [356, 448] on input "9" at bounding box center [343, 451] width 39 height 15
click at [311, 448] on input "0" at bounding box center [326, 447] width 39 height 15
click at [294, 451] on input "1" at bounding box center [284, 453] width 39 height 15
click at [294, 451] on input "2" at bounding box center [284, 453] width 39 height 15
click at [294, 451] on input "3" at bounding box center [284, 453] width 39 height 15
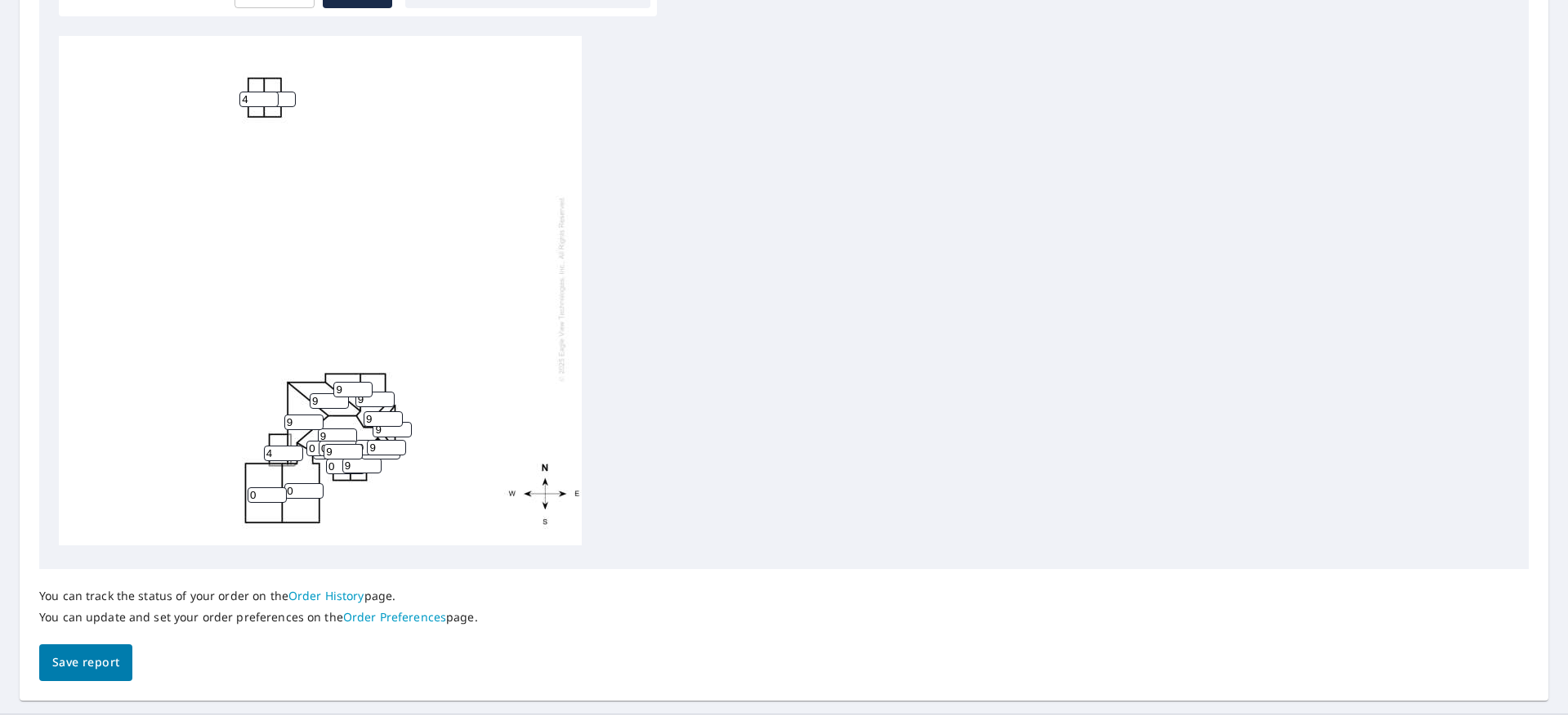
click at [294, 451] on input "4" at bounding box center [284, 453] width 39 height 15
click at [294, 451] on input "5" at bounding box center [284, 453] width 39 height 15
click at [294, 451] on input "6" at bounding box center [284, 453] width 39 height 15
click at [294, 451] on input "7" at bounding box center [284, 453] width 39 height 15
click at [294, 451] on input "8" at bounding box center [284, 453] width 39 height 15
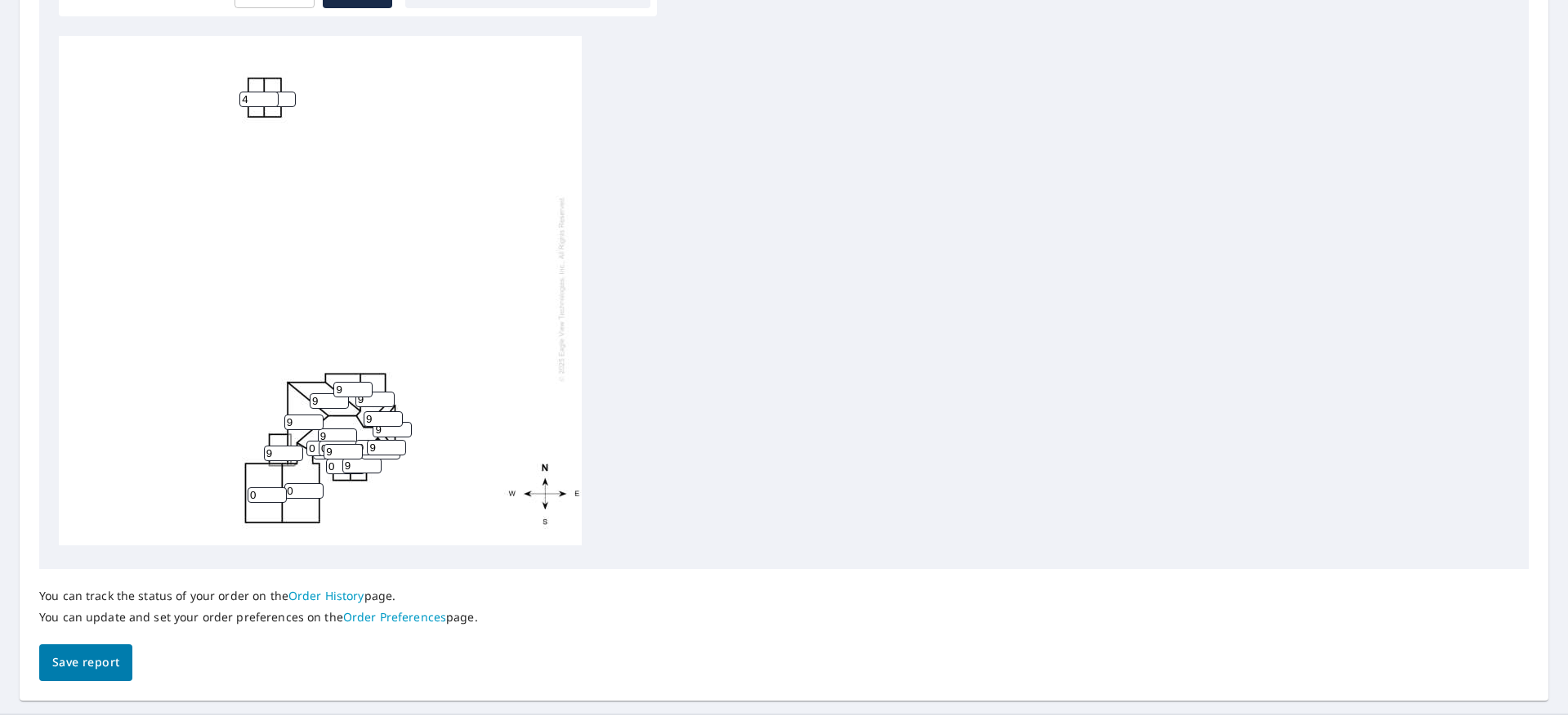
type input "9"
click at [294, 451] on input "9" at bounding box center [284, 453] width 39 height 15
click at [278, 492] on input "1" at bounding box center [267, 494] width 39 height 15
click at [278, 492] on input "2" at bounding box center [267, 494] width 39 height 15
click at [278, 492] on input "3" at bounding box center [267, 494] width 39 height 15
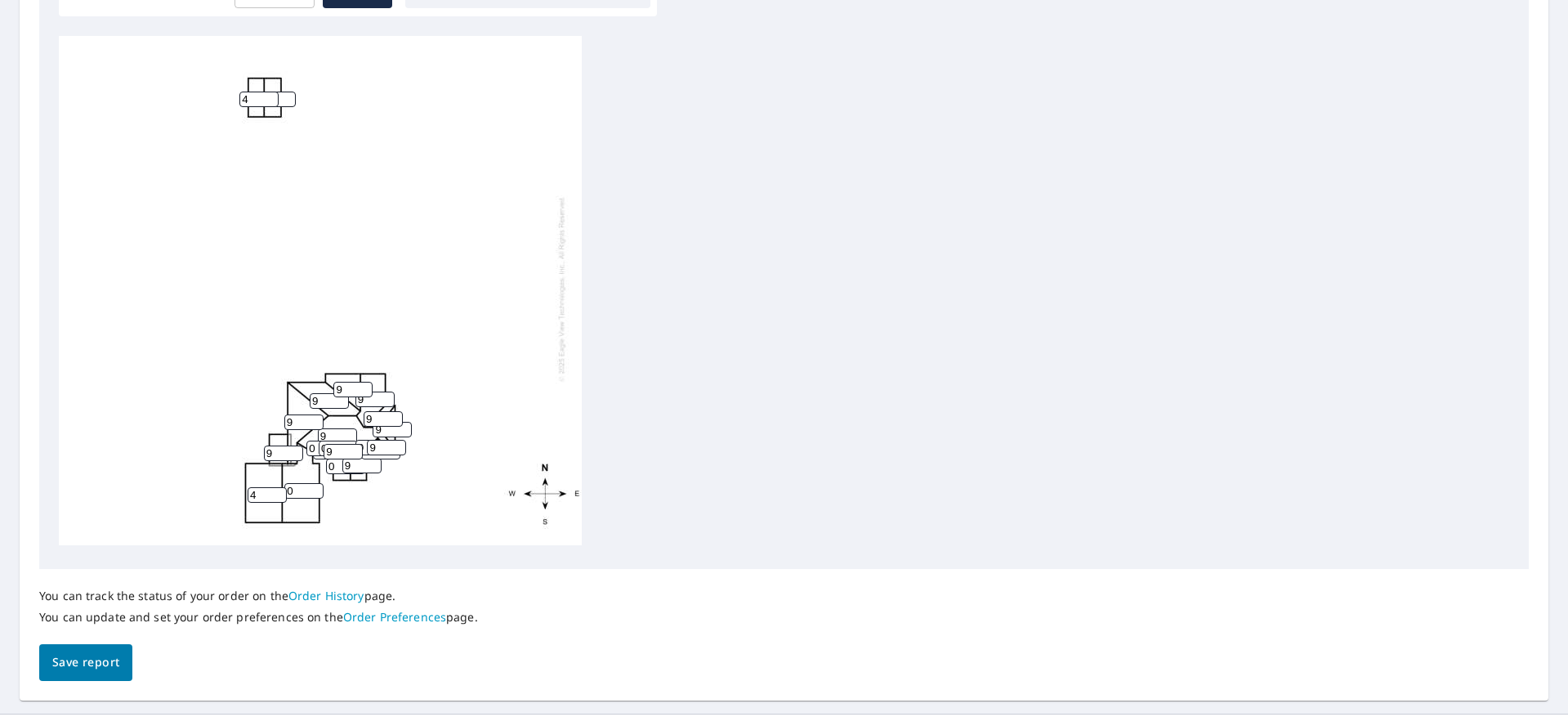
click at [278, 492] on input "4" at bounding box center [267, 494] width 39 height 15
click at [278, 492] on input "5" at bounding box center [267, 494] width 39 height 15
click at [278, 492] on input "6" at bounding box center [267, 494] width 39 height 15
click at [278, 492] on input "7" at bounding box center [267, 494] width 39 height 15
click at [278, 492] on input "8" at bounding box center [267, 494] width 39 height 15
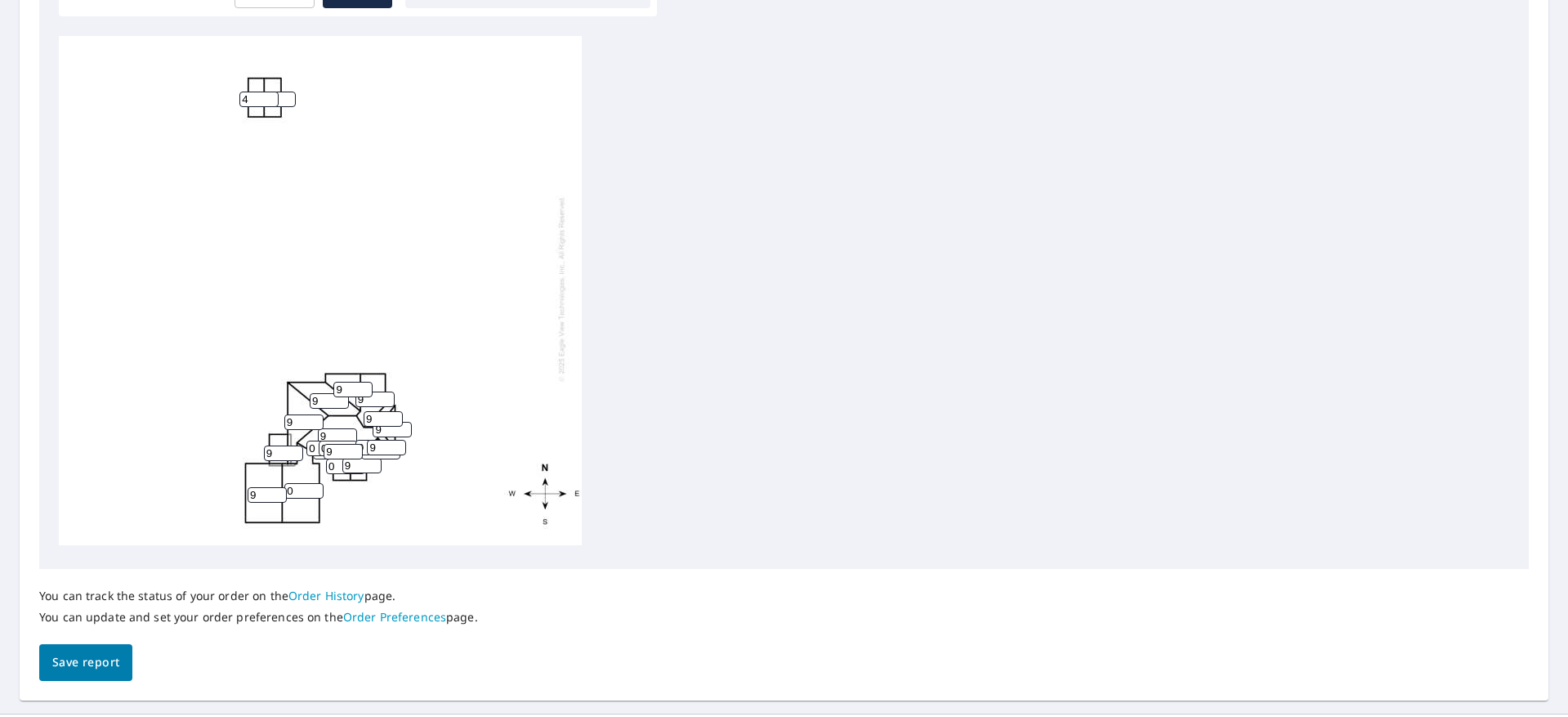
type input "9"
click at [278, 492] on input "9" at bounding box center [267, 494] width 39 height 15
click at [316, 487] on input "1" at bounding box center [304, 490] width 39 height 15
click at [316, 487] on input "2" at bounding box center [304, 490] width 39 height 15
click at [316, 487] on input "3" at bounding box center [304, 490] width 39 height 15
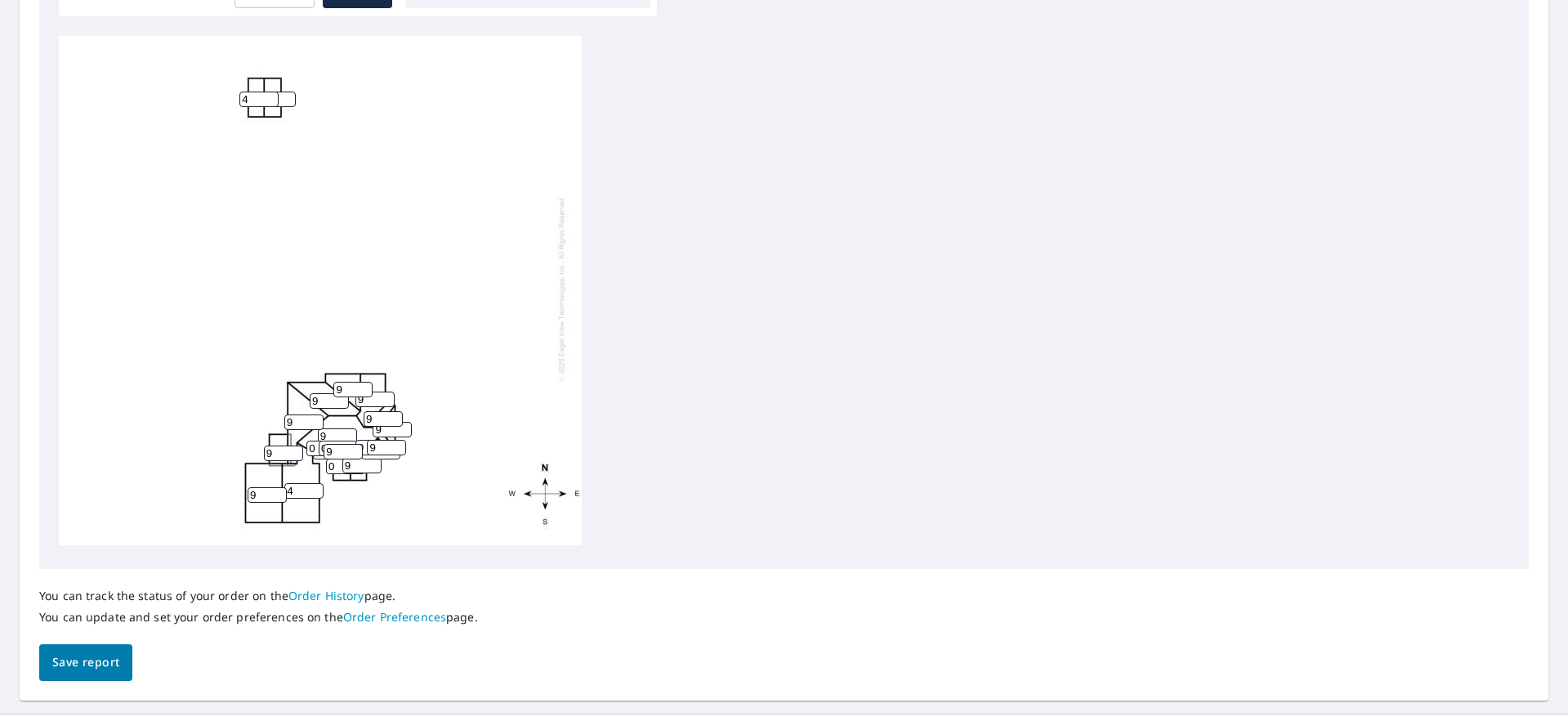
click at [316, 487] on input "4" at bounding box center [304, 490] width 39 height 15
click at [316, 487] on input "5" at bounding box center [304, 490] width 39 height 15
click at [316, 487] on input "6" at bounding box center [304, 490] width 39 height 15
click at [316, 487] on input "7" at bounding box center [304, 490] width 39 height 15
click at [316, 487] on input "8" at bounding box center [304, 490] width 39 height 15
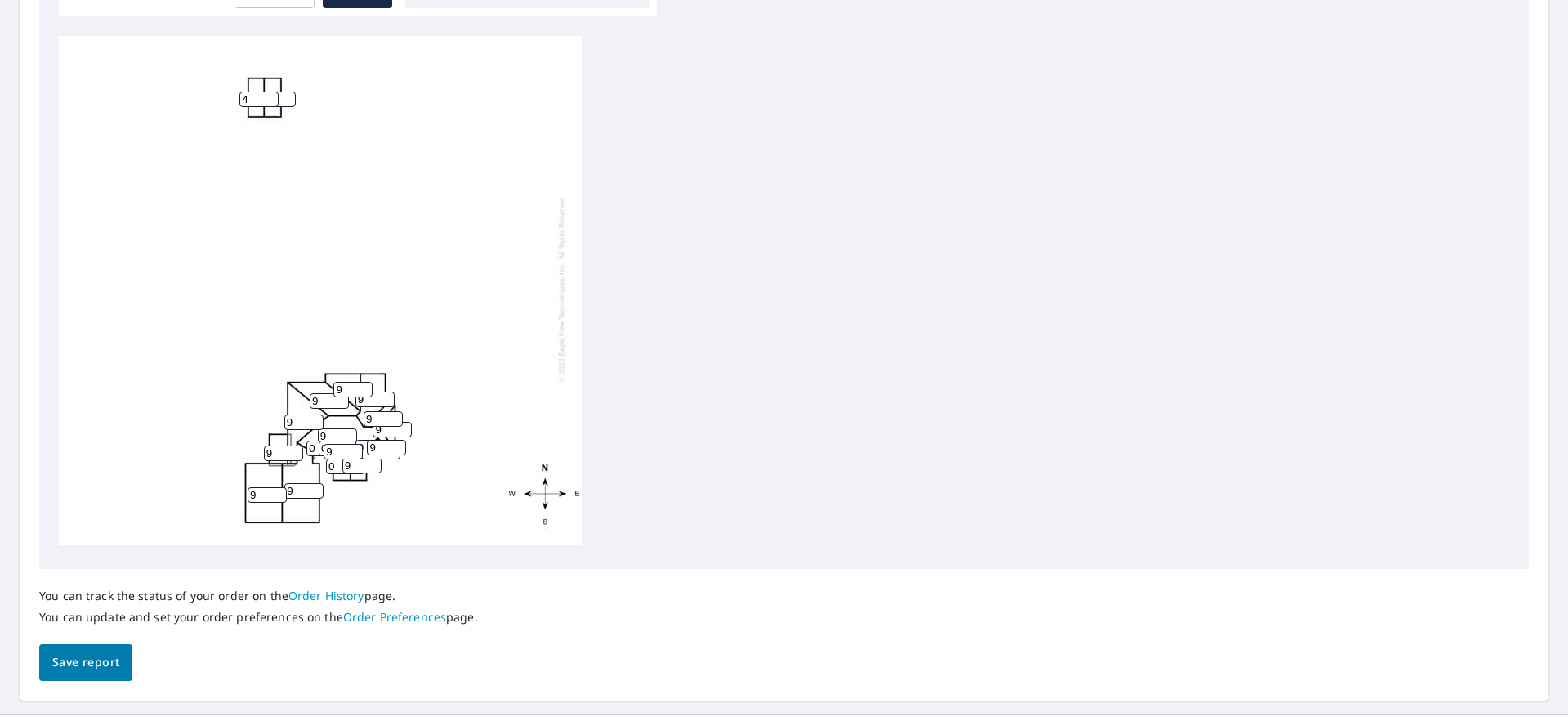
type input "9"
click at [316, 487] on input "9" at bounding box center [304, 490] width 39 height 15
click at [339, 469] on input "0" at bounding box center [345, 465] width 39 height 15
type input "9"
drag, startPoint x: 315, startPoint y: 447, endPoint x: 301, endPoint y: 447, distance: 14.0
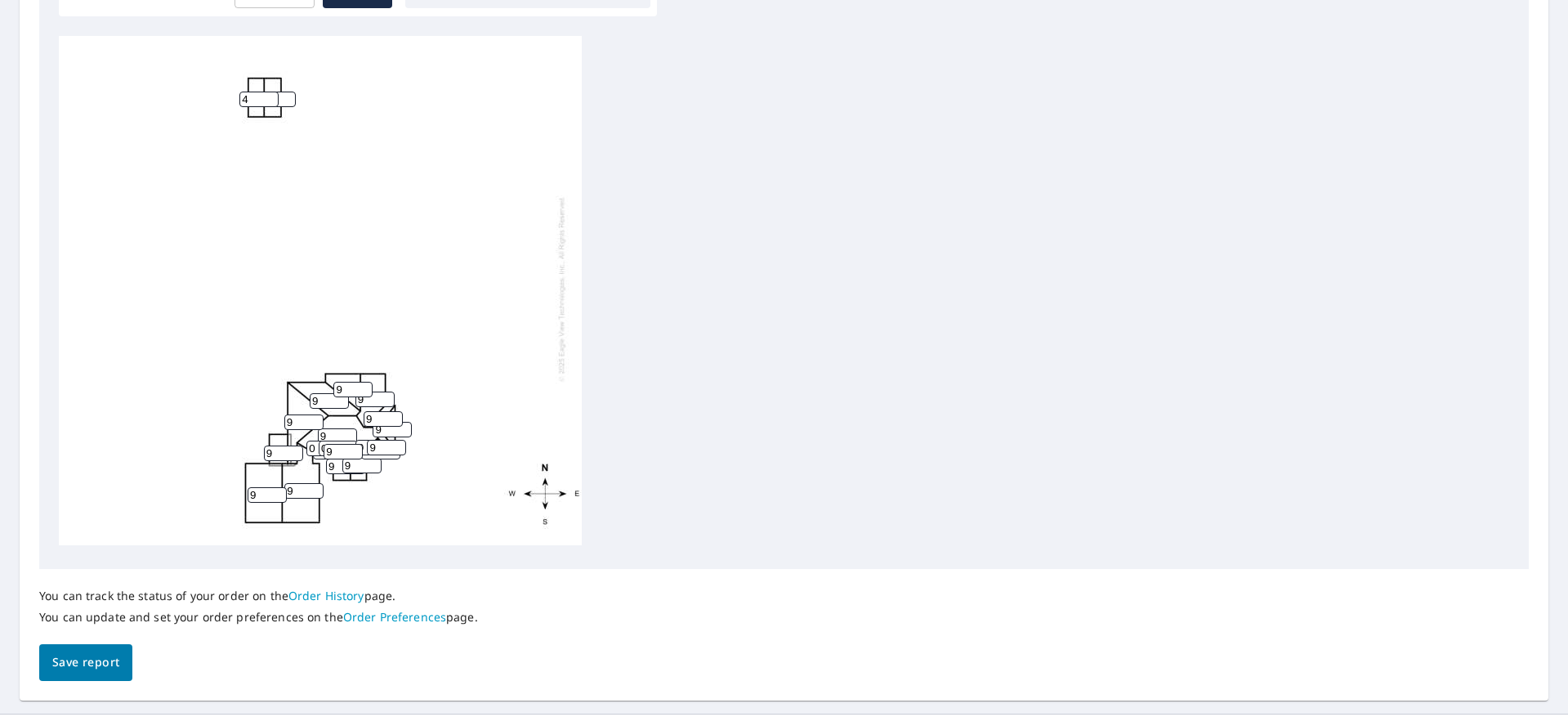
click at [301, 447] on div "9 9 9 9 9 9 9 9 0 4 9 9 9 9 0 0 0 0 0 9 9" at bounding box center [320, 288] width 523 height 513
type input "9"
click at [322, 448] on input "0" at bounding box center [338, 447] width 39 height 15
type input "9"
click at [364, 450] on input "0" at bounding box center [375, 447] width 39 height 15
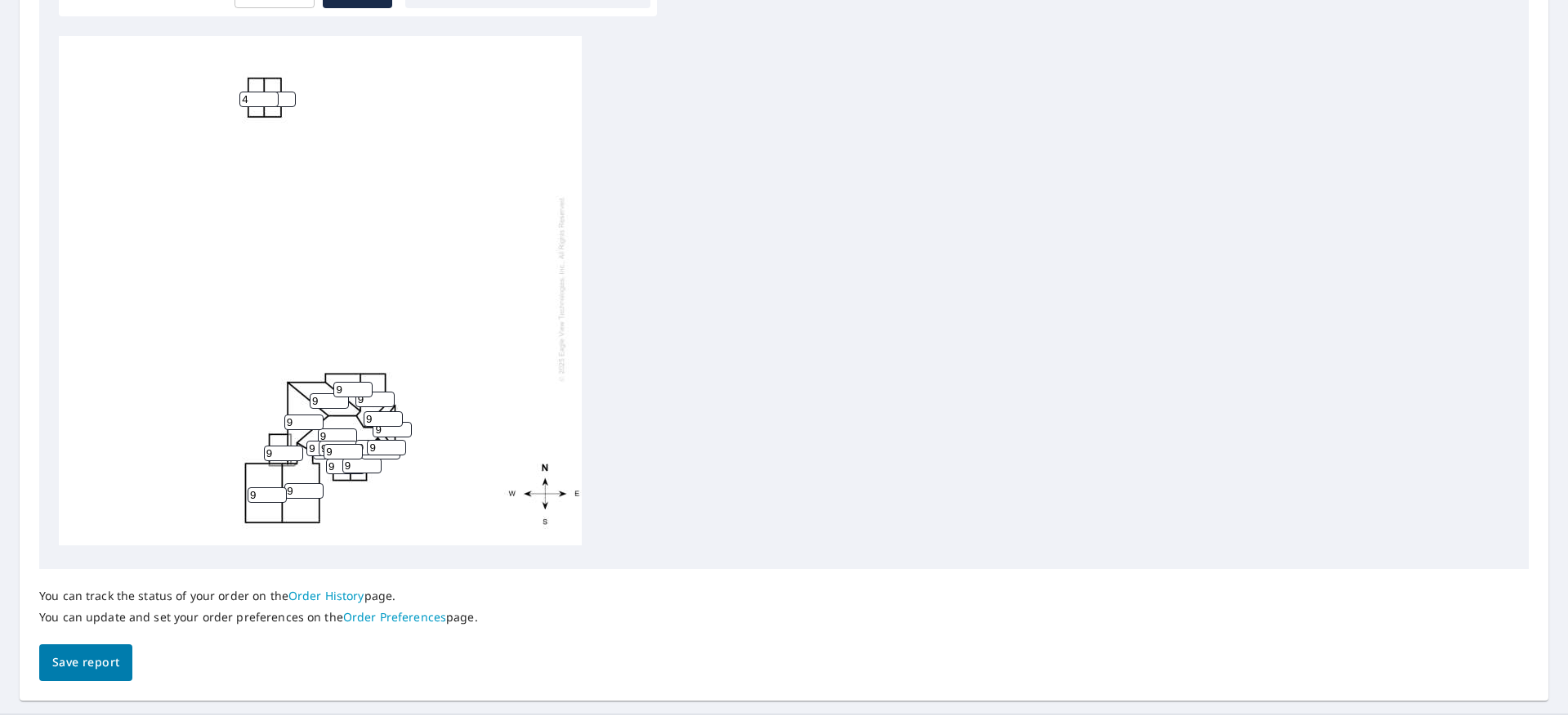
scroll to position [0, 0]
type input "9"
click at [83, 662] on span "Save report" at bounding box center [85, 662] width 67 height 20
